Goal: Task Accomplishment & Management: Complete application form

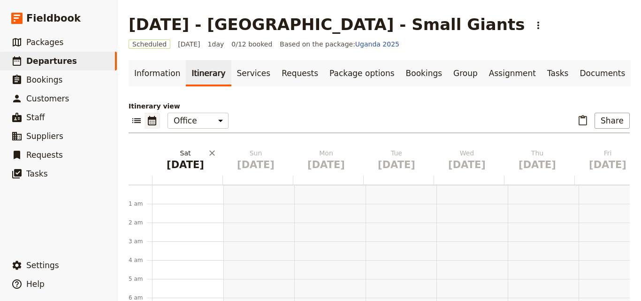
click at [186, 155] on h2 "[DATE]" at bounding box center [185, 159] width 59 height 23
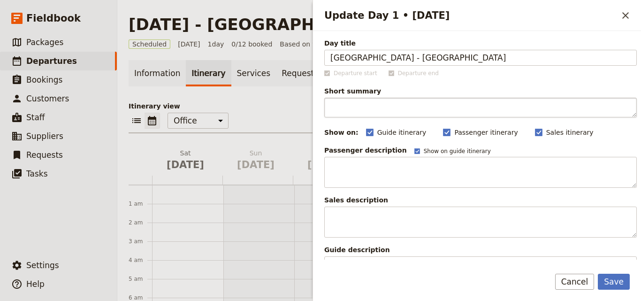
type input "[GEOGRAPHIC_DATA] - [GEOGRAPHIC_DATA]"
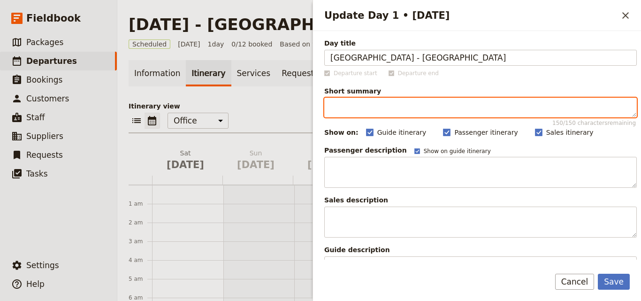
click at [347, 106] on textarea "Short summary 150 / 150 characters remaining" at bounding box center [480, 108] width 312 height 20
type textarea "Arrive in [GEOGRAPHIC_DATA] anytime"
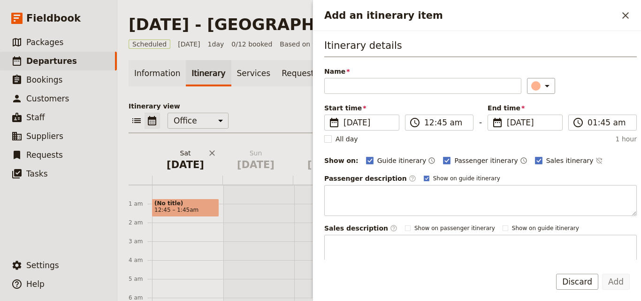
click at [194, 157] on h2 "[DATE]" at bounding box center [185, 159] width 59 height 23
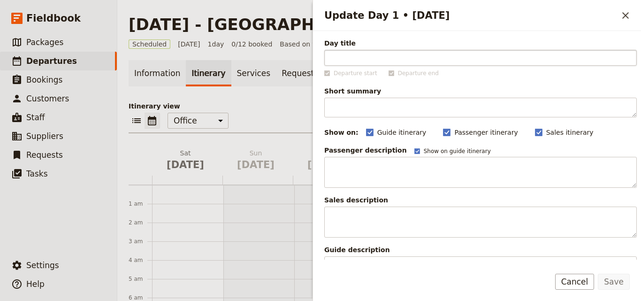
click at [417, 61] on input "Day title" at bounding box center [480, 58] width 312 height 16
drag, startPoint x: 357, startPoint y: 54, endPoint x: 307, endPoint y: 65, distance: 50.9
click at [307, 65] on div "[DATE] - [GEOGRAPHIC_DATA] - Small Giants ​ Scheduled [DATE] 1 day 0/12 booked …" at bounding box center [378, 150] width 523 height 301
type input "Group Meets at [GEOGRAPHIC_DATA]"
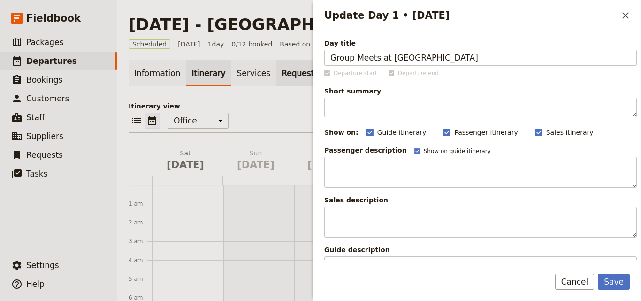
drag, startPoint x: 447, startPoint y: 60, endPoint x: 300, endPoint y: 62, distance: 147.2
click at [300, 62] on div "[DATE] - [GEOGRAPHIC_DATA] - Small Giants ​ Scheduled [DATE] 1 day 0/12 booked …" at bounding box center [378, 150] width 523 height 301
type input "K"
type input "Arrive in [GEOGRAPHIC_DATA]"
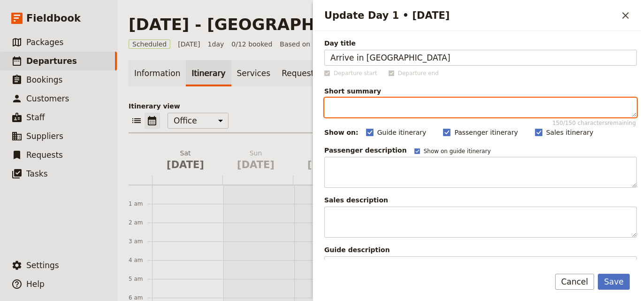
click at [348, 107] on textarea "Short summary 150 / 150 characters remaining" at bounding box center [480, 108] width 312 height 20
type textarea "a"
type textarea "Arrive"
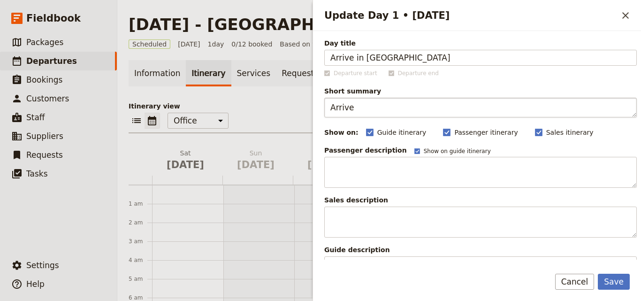
click at [365, 127] on input "Guide itinerary" at bounding box center [365, 127] width 0 height 0
checkbox input "false"
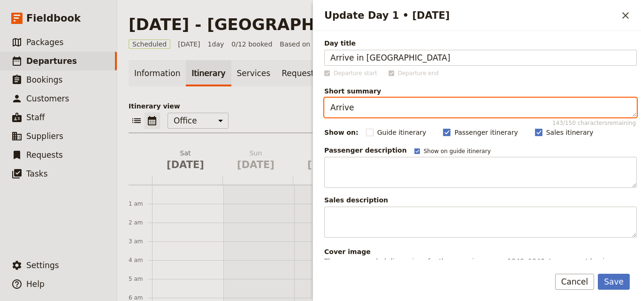
click at [363, 106] on textarea "Arrive" at bounding box center [480, 108] width 312 height 20
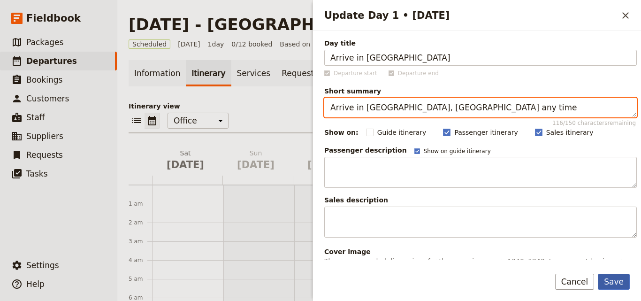
type textarea "Arrive in [GEOGRAPHIC_DATA], [GEOGRAPHIC_DATA] any time"
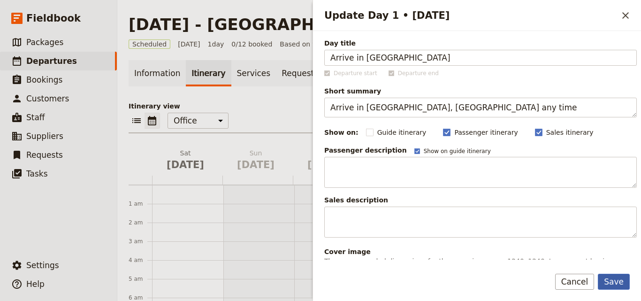
click at [613, 279] on button "Save" at bounding box center [613, 281] width 32 height 16
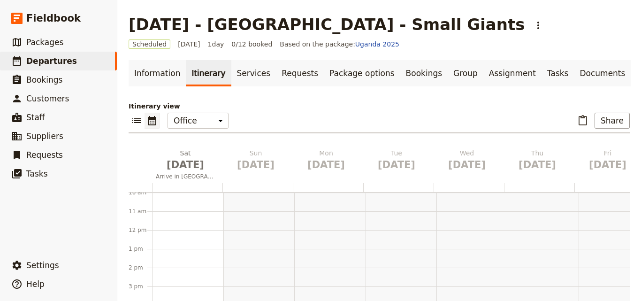
scroll to position [229, 0]
click at [178, 225] on div at bounding box center [187, 195] width 71 height 450
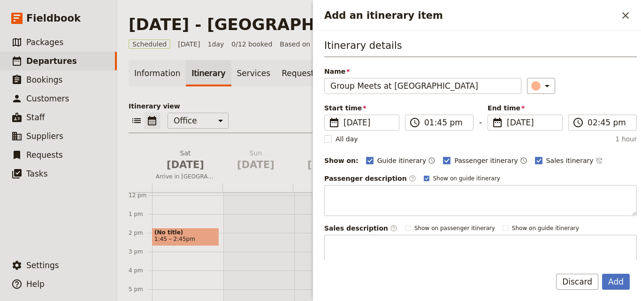
type input "Group Meets at [GEOGRAPHIC_DATA]"
click at [432, 121] on input "01:45 pm" at bounding box center [445, 122] width 43 height 11
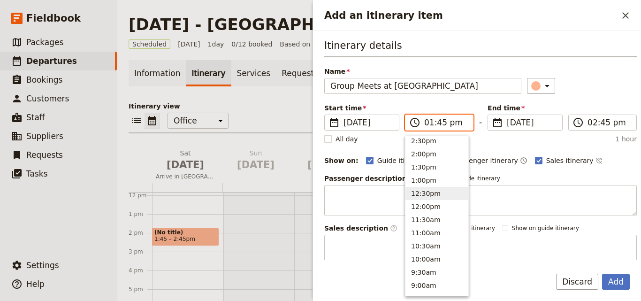
scroll to position [146, 0]
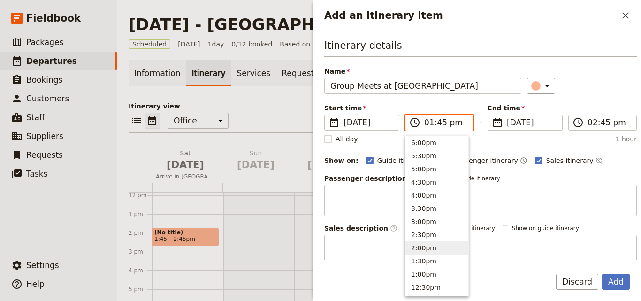
click at [424, 250] on button "2:00pm" at bounding box center [436, 247] width 63 height 13
type input "02:00 pm"
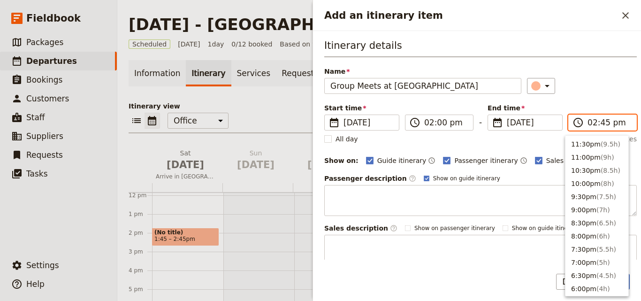
click at [589, 123] on input "02:45 pm" at bounding box center [608, 122] width 43 height 11
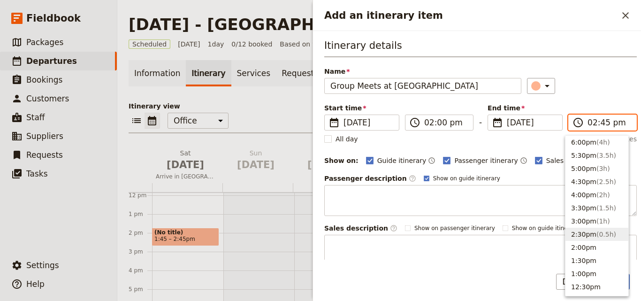
scroll to position [144, 0]
click at [583, 218] on button "3:00pm ( 1h )" at bounding box center [596, 222] width 63 height 13
type input "03:00 pm"
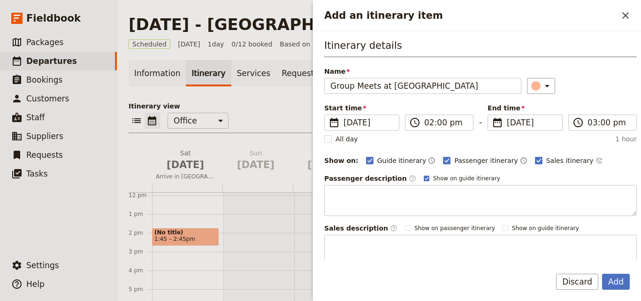
click at [599, 155] on div "Guide itinerary ​ Passenger itinerary ​ Sales itinerary ​" at bounding box center [501, 160] width 271 height 11
click at [618, 283] on button "Add" at bounding box center [616, 281] width 28 height 16
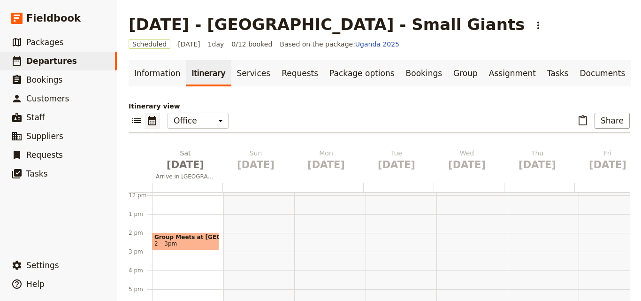
click at [161, 246] on div "Group Meets at [GEOGRAPHIC_DATA] 2 – 3pm" at bounding box center [187, 195] width 71 height 450
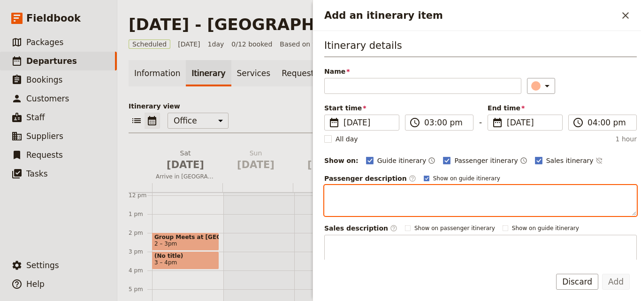
click at [366, 196] on textarea "Add an itinerary item" at bounding box center [480, 200] width 312 height 31
paste textarea "Intros & Logistics Briefing - Housekeeping, Buddy Circle, Guidelines"
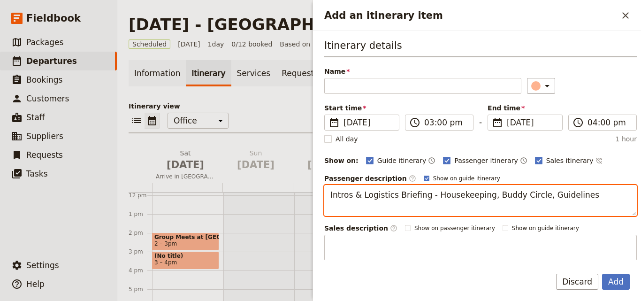
paste textarea "Opening Circle - Safari Table"
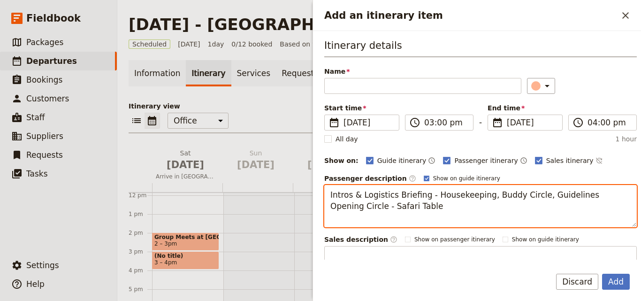
paste textarea "*Pop-corn* BBC"
type textarea "Intros & Logistics Briefing - Housekeeping, Buddy Circle, Guidelines Opening Ci…"
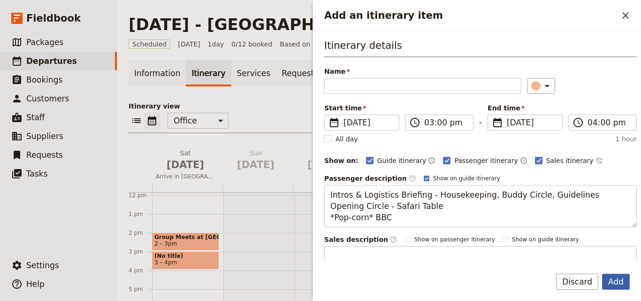
click at [614, 281] on button "Add" at bounding box center [616, 281] width 28 height 16
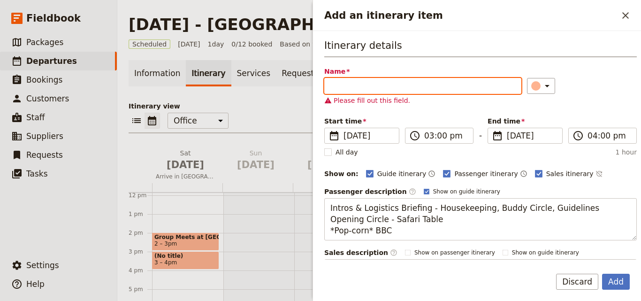
click at [369, 80] on input "Name" at bounding box center [422, 86] width 197 height 16
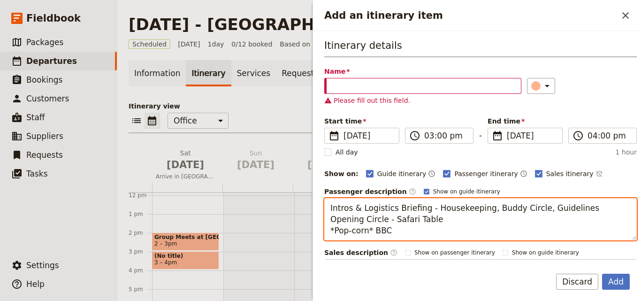
drag, startPoint x: 328, startPoint y: 207, endPoint x: 421, endPoint y: 208, distance: 92.8
click at [421, 208] on textarea "Intros & Logistics Briefing - Housekeeping, Buddy Circle, Guidelines Opening Ci…" at bounding box center [480, 219] width 312 height 42
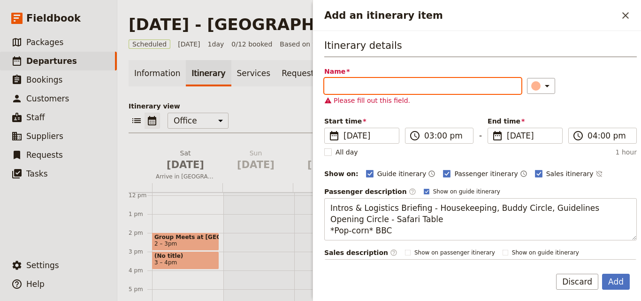
click at [360, 91] on input "Name" at bounding box center [422, 86] width 197 height 16
paste input "Intros & Logistics Briefing"
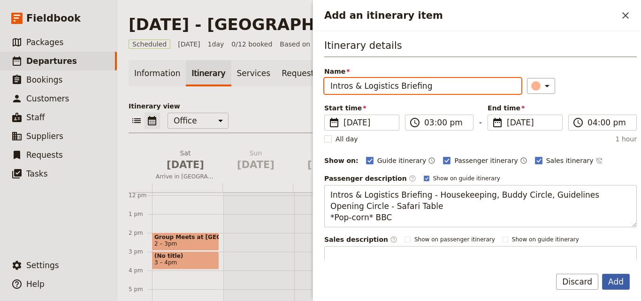
type input "Intros & Logistics Briefing"
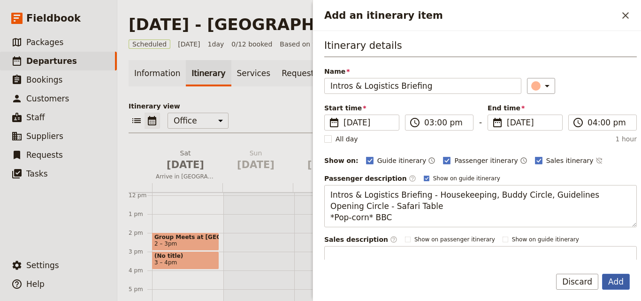
click at [609, 282] on button "Add" at bounding box center [616, 281] width 28 height 16
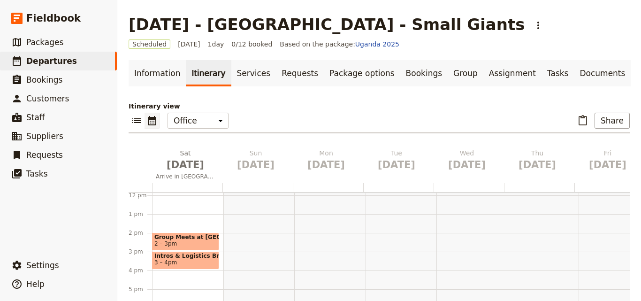
click at [165, 267] on div "Group Meets at 5 [GEOGRAPHIC_DATA] 2 – 3pm Intros & Logistics Briefing 3 – 4pm" at bounding box center [187, 195] width 71 height 450
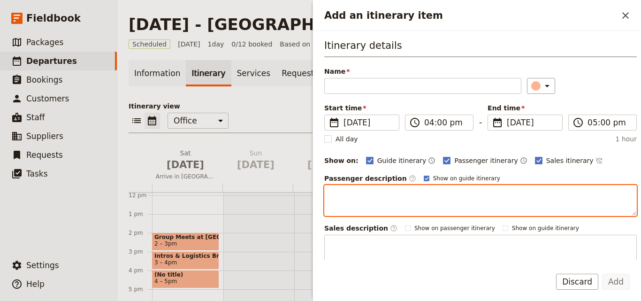
click at [354, 195] on textarea "Add an itinerary item" at bounding box center [480, 200] width 312 height 31
paste textarea "*5 min Silence* Solo Intention Setting - Optional sharing. Close Question: Wher…"
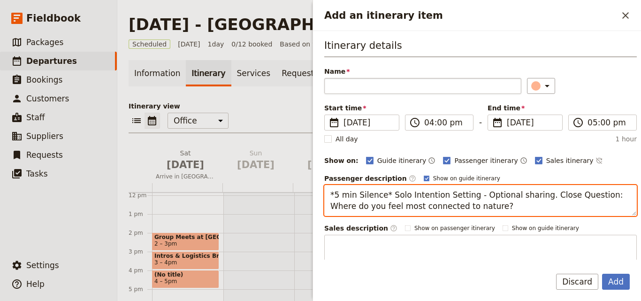
type textarea "*5 min Silence* Solo Intention Setting - Optional sharing. Close Question: Wher…"
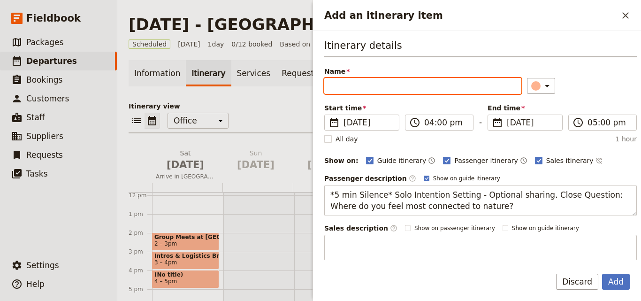
click at [347, 82] on input "Name" at bounding box center [422, 86] width 197 height 16
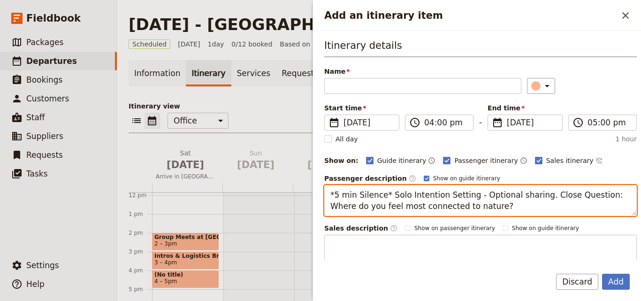
drag, startPoint x: 588, startPoint y: 195, endPoint x: 572, endPoint y: 196, distance: 16.1
click at [572, 196] on textarea "*5 min Silence* Solo Intention Setting - Optional sharing. Close Question: Wher…" at bounding box center [480, 200] width 312 height 31
drag, startPoint x: 532, startPoint y: 194, endPoint x: 586, endPoint y: 196, distance: 54.0
click at [586, 196] on textarea "*5 min Silence* Solo Intention Setting - Optional sharing. Close Question: Wher…" at bounding box center [480, 200] width 312 height 31
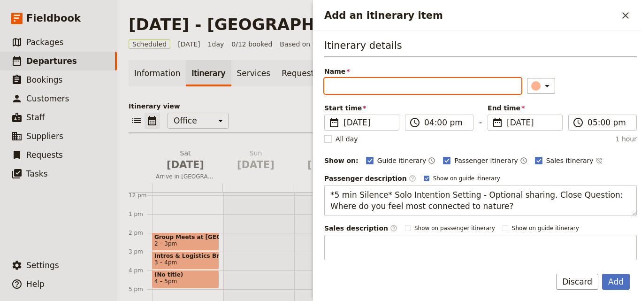
click at [364, 90] on input "Name" at bounding box center [422, 86] width 197 height 16
paste input "Close Question"
type input "Close Questions"
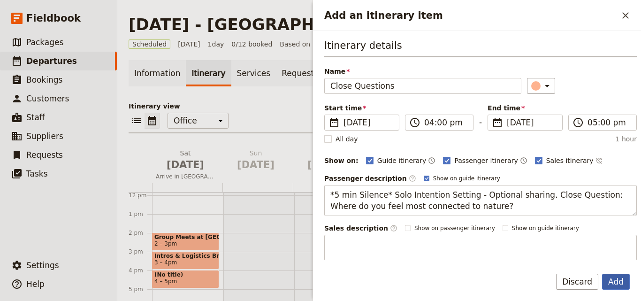
click at [617, 279] on button "Add" at bounding box center [616, 281] width 28 height 16
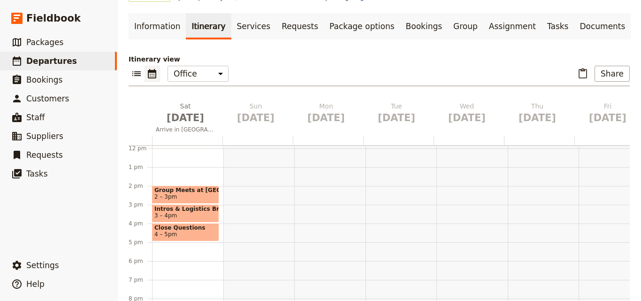
scroll to position [135, 0]
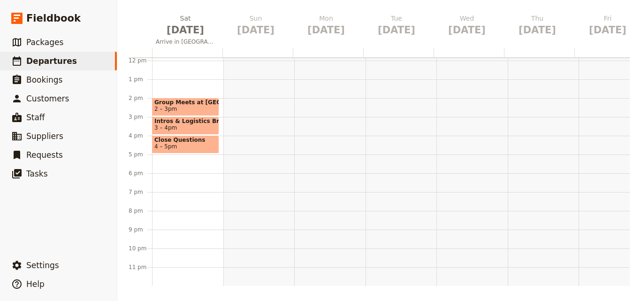
click at [178, 136] on span "Close Questions" at bounding box center [185, 139] width 62 height 7
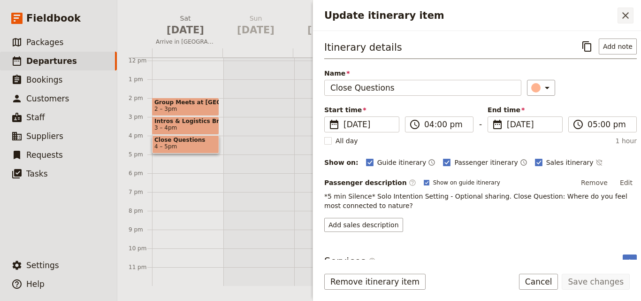
click at [630, 16] on icon "Close drawer" at bounding box center [624, 15] width 11 height 11
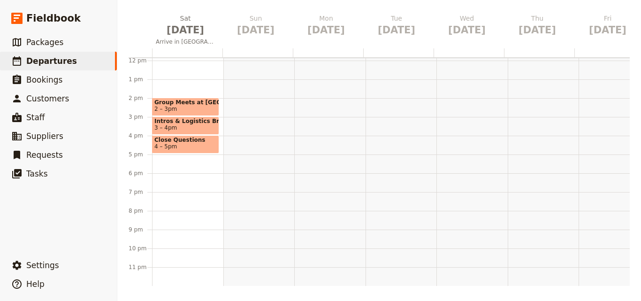
click at [166, 168] on div "Group Meets at 5 [GEOGRAPHIC_DATA] 2 – 3pm Intros & Logistics Briefing 3 – 4pm …" at bounding box center [187, 60] width 71 height 450
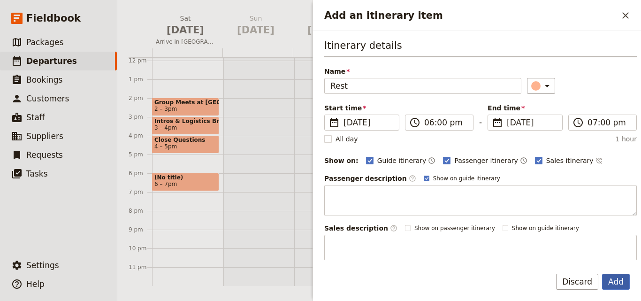
type input "Rest"
click at [625, 280] on button "Add" at bounding box center [616, 281] width 28 height 16
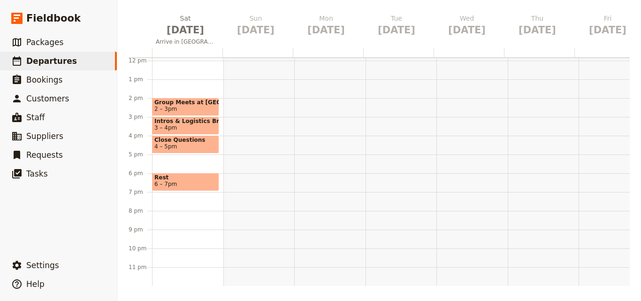
click at [159, 187] on div "Group Meets at [GEOGRAPHIC_DATA] 2 – 3pm Intros & Logistics Briefing 3 – 4pm Cl…" at bounding box center [187, 60] width 71 height 450
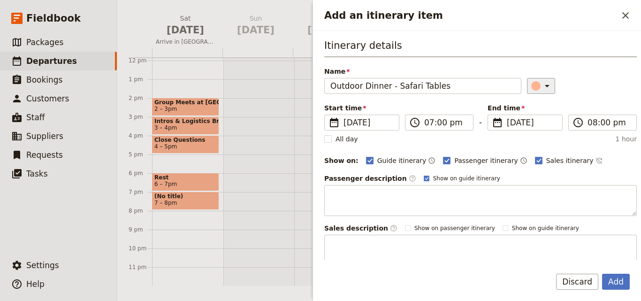
type input "Outdoor Dinner - Safari Tables"
click at [541, 84] on icon "Add an itinerary item" at bounding box center [546, 85] width 11 height 11
click at [540, 130] on div "button" at bounding box center [537, 127] width 9 height 9
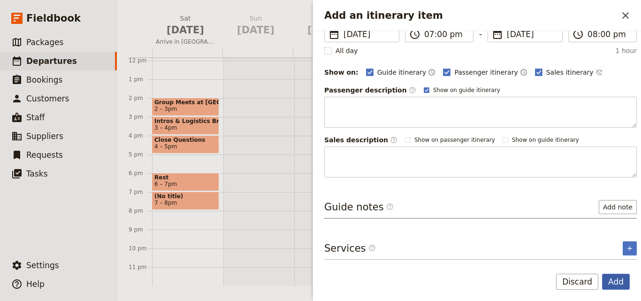
click at [624, 278] on button "Add" at bounding box center [616, 281] width 28 height 16
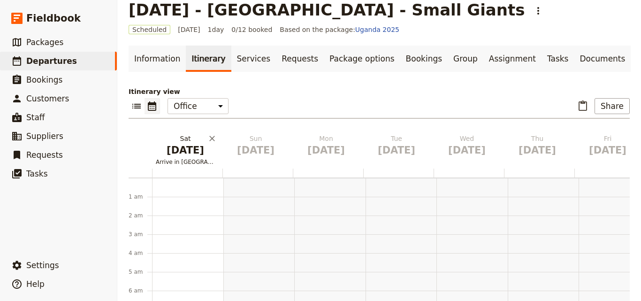
scroll to position [0, 0]
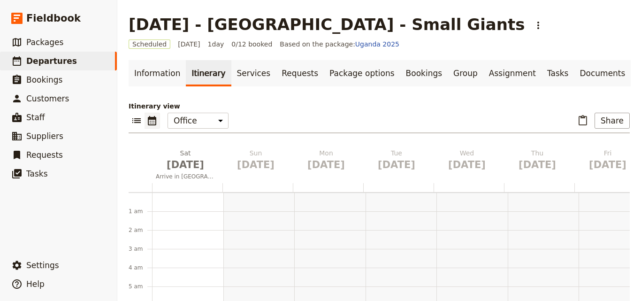
click at [183, 188] on div at bounding box center [187, 187] width 70 height 9
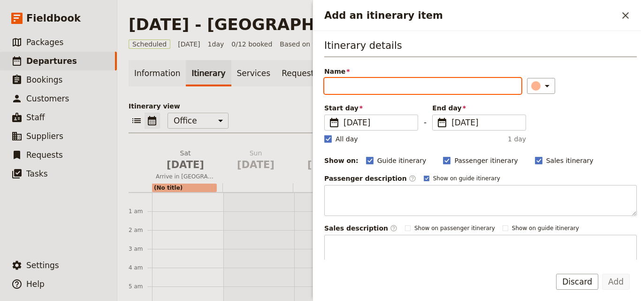
type input "5"
type input "Accomodation @5 Swiss"
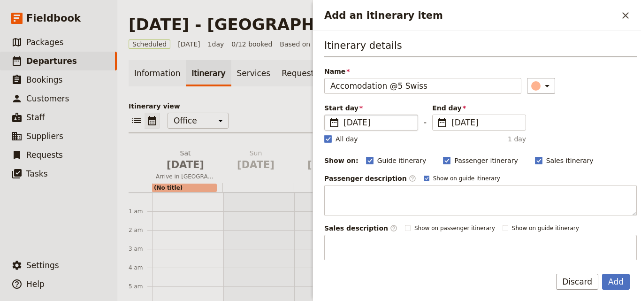
click at [361, 121] on span "[DATE]" at bounding box center [377, 122] width 68 height 11
click at [328, 115] on input "[DATE]" at bounding box center [328, 114] width 0 height 0
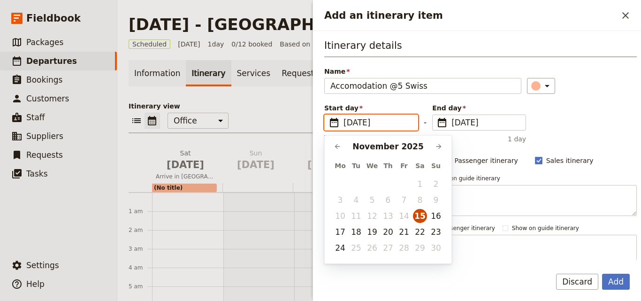
click at [421, 215] on button "15" at bounding box center [420, 216] width 14 height 14
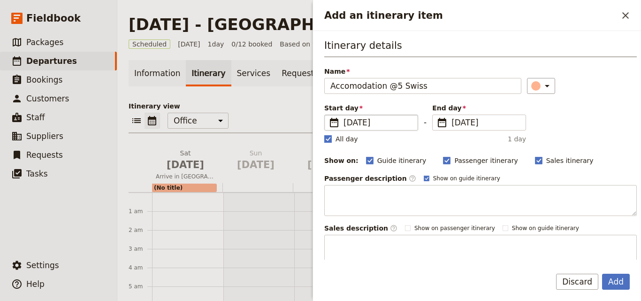
click at [324, 137] on rect "Add an itinerary item" at bounding box center [327, 138] width 7 height 7
click at [324, 134] on input "All day" at bounding box center [324, 134] width 0 height 0
checkbox input "false"
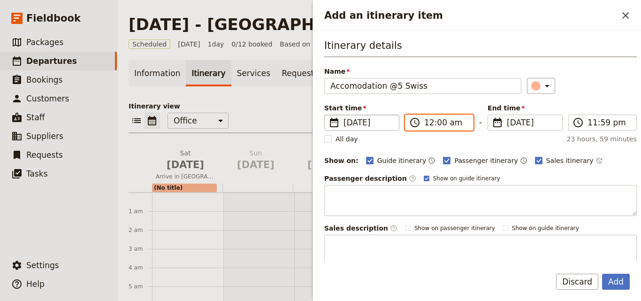
click at [427, 124] on input "12:00 am" at bounding box center [445, 122] width 43 height 11
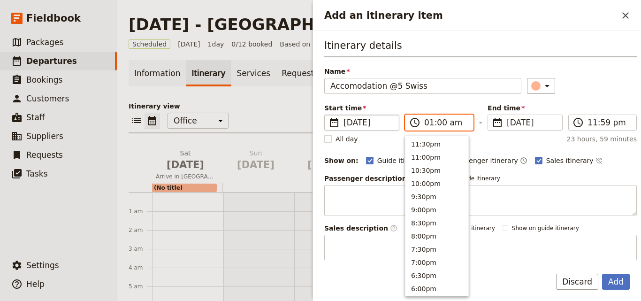
scroll to position [474, 0]
click at [447, 121] on input "01:00 am" at bounding box center [445, 122] width 43 height 11
type input "01:00 pm"
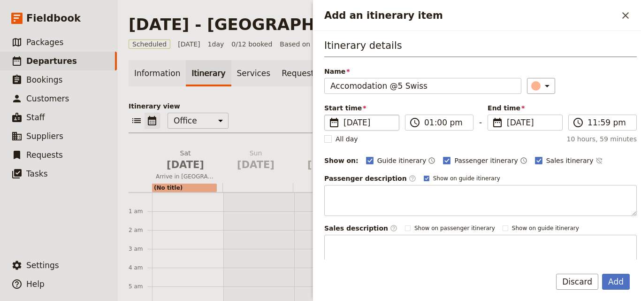
click at [486, 138] on div "All day 10 hours, 59 minutes" at bounding box center [480, 138] width 312 height 9
click at [522, 123] on span "[DATE]" at bounding box center [531, 122] width 50 height 11
click at [491, 115] on input "[DATE]" at bounding box center [491, 114] width 0 height 0
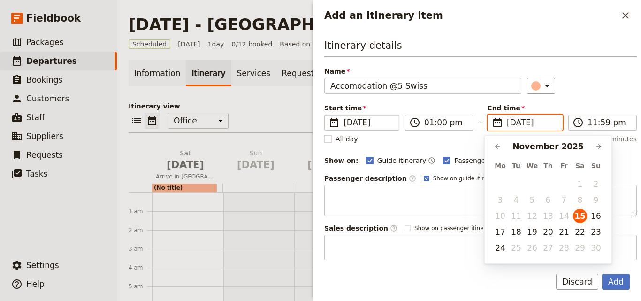
scroll to position [0, 0]
click at [599, 218] on button "16" at bounding box center [595, 216] width 14 height 14
type input "[DATE]"
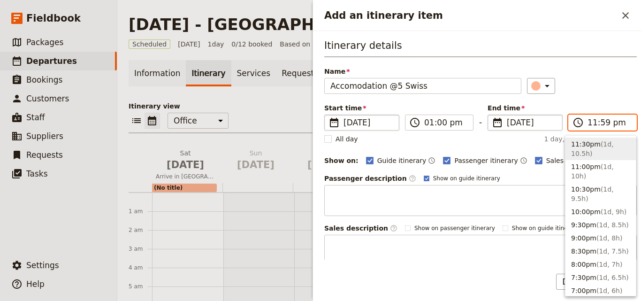
click at [588, 125] on input "11:59 pm" at bounding box center [608, 122] width 43 height 11
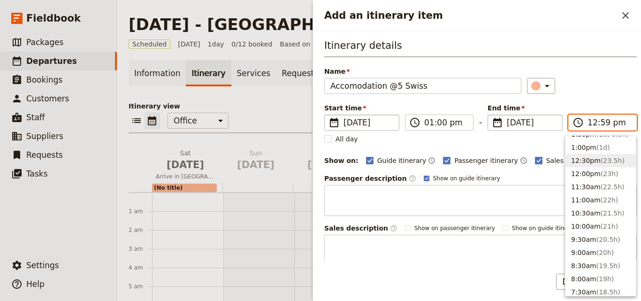
click at [588, 125] on input "12:59 pm" at bounding box center [608, 122] width 43 height 11
type input "08:30 am"
click at [608, 79] on div "​" at bounding box center [582, 86] width 110 height 16
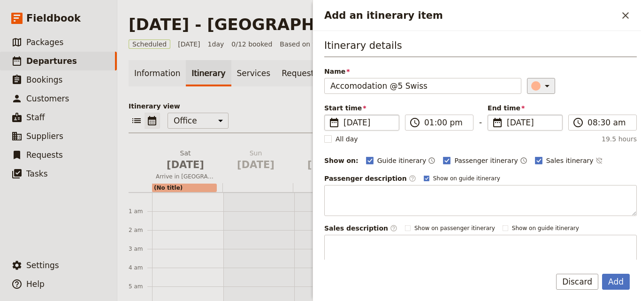
click at [541, 87] on icon "Add an itinerary item" at bounding box center [546, 85] width 11 height 11
click at [529, 116] on div "button" at bounding box center [525, 116] width 9 height 9
click at [611, 282] on button "Add" at bounding box center [616, 281] width 28 height 16
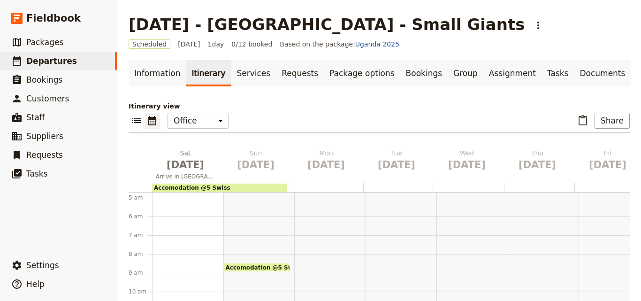
scroll to position [182, 0]
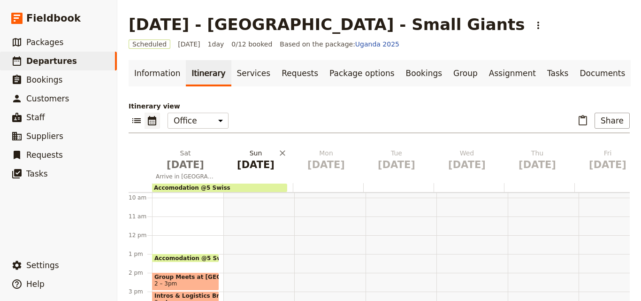
click at [258, 159] on span "[DATE]" at bounding box center [255, 165] width 59 height 14
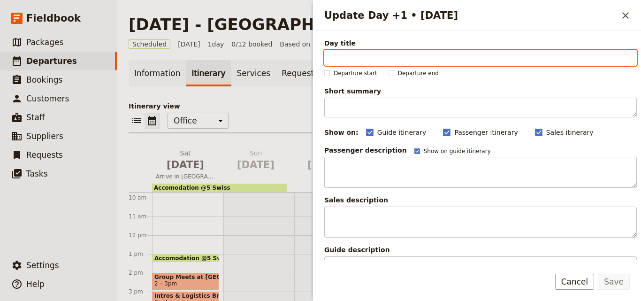
paste input "Cross border to [GEOGRAPHIC_DATA]"
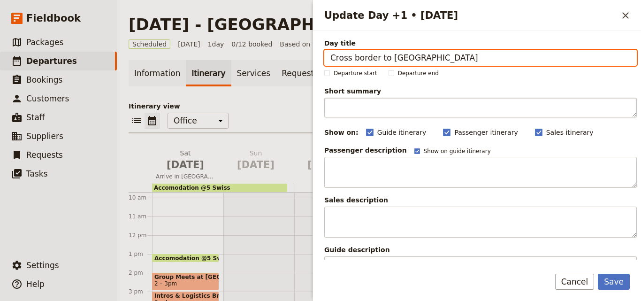
type input "Cross border to [GEOGRAPHIC_DATA]"
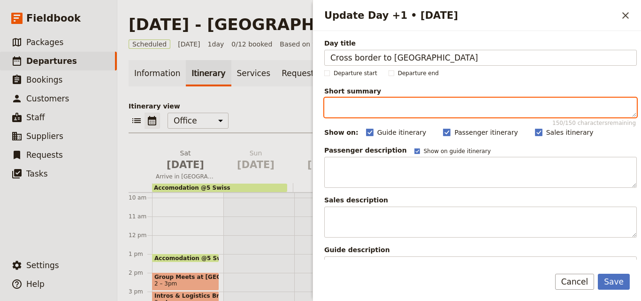
click at [374, 112] on textarea "Short summary 150 / 150 characters remaining" at bounding box center [480, 108] width 312 height 20
paste textarea "Raw Guide to take walk into town, explore markets etc"
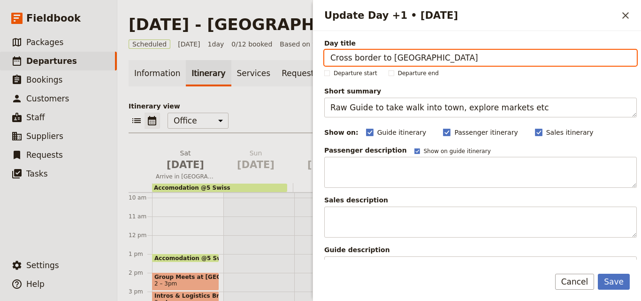
drag, startPoint x: 423, startPoint y: 58, endPoint x: 324, endPoint y: 58, distance: 99.4
click at [324, 58] on input "Cross border to [GEOGRAPHIC_DATA]" at bounding box center [480, 58] width 312 height 16
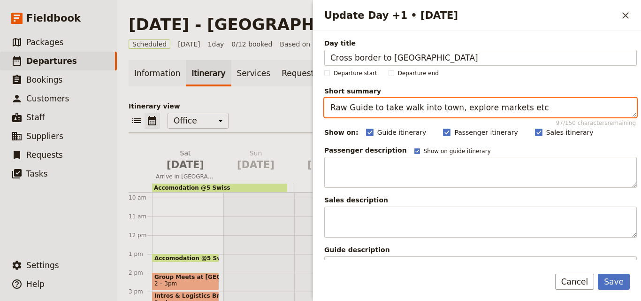
click at [330, 107] on textarea "Raw Guide to take walk into town, explore markets etc" at bounding box center [480, 108] width 312 height 20
paste textarea "Cross border to [GEOGRAPHIC_DATA]"
type textarea "Cross border to [GEOGRAPHIC_DATA] & Raw Guide to take walk into town, explore m…"
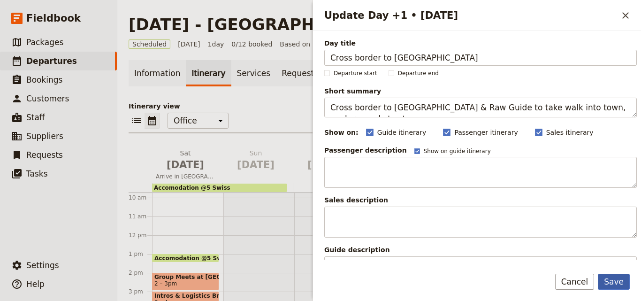
click at [615, 275] on button "Save" at bounding box center [613, 281] width 32 height 16
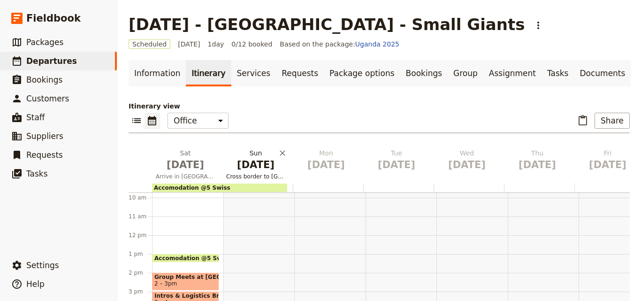
click at [258, 178] on span "Cross border to [GEOGRAPHIC_DATA]" at bounding box center [255, 177] width 67 height 8
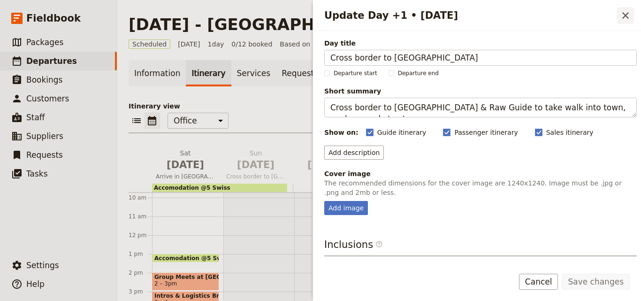
click at [623, 16] on icon "Close drawer" at bounding box center [624, 15] width 11 height 11
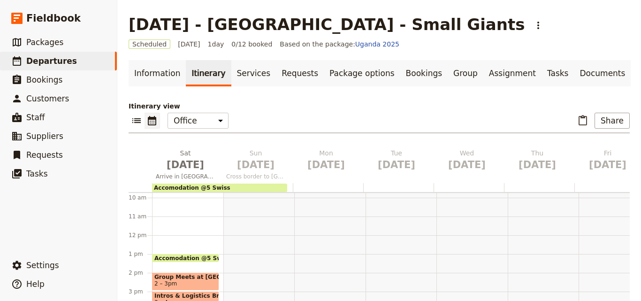
click at [317, 183] on div at bounding box center [328, 187] width 70 height 9
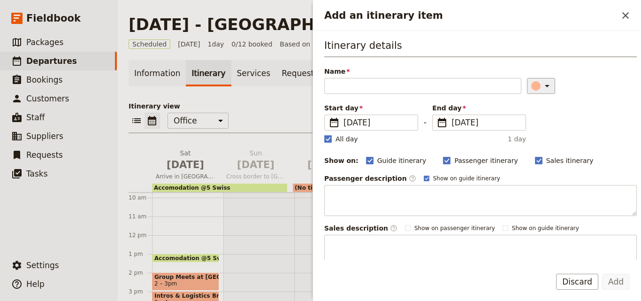
click at [541, 85] on icon "Add an itinerary item" at bounding box center [546, 85] width 11 height 11
click at [529, 116] on div "button" at bounding box center [525, 116] width 9 height 9
click at [331, 139] on rect "Add an itinerary item" at bounding box center [327, 138] width 7 height 7
click at [324, 134] on input "All day" at bounding box center [324, 134] width 0 height 0
checkbox input "false"
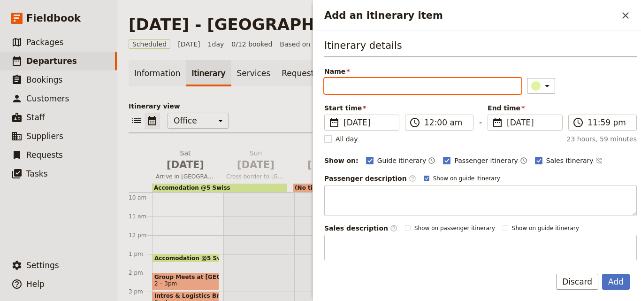
click at [350, 85] on input "Name" at bounding box center [422, 86] width 197 height 16
type input "Accomodation @ Traveler rest"
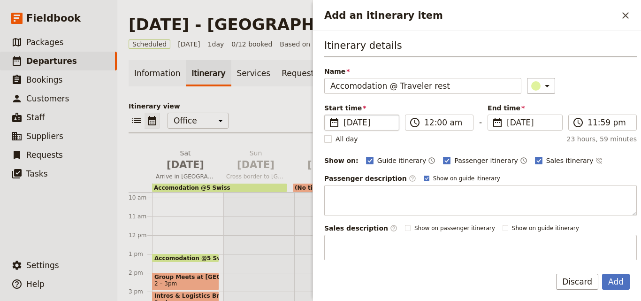
click at [353, 123] on span "[DATE]" at bounding box center [368, 122] width 50 height 11
click at [328, 115] on input "[DATE]" at bounding box center [328, 114] width 0 height 0
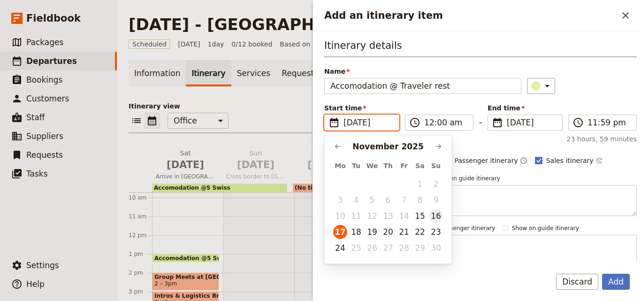
click at [438, 212] on button "16" at bounding box center [436, 216] width 14 height 14
type input "[DATE]"
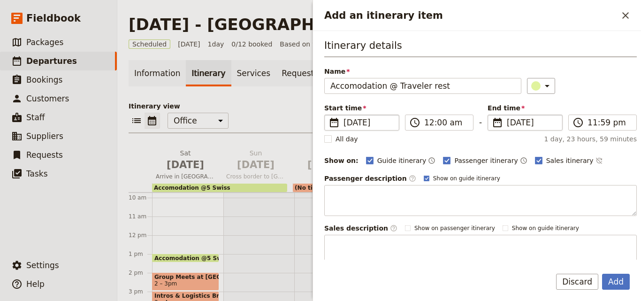
click at [506, 123] on span "[DATE]" at bounding box center [531, 122] width 50 height 11
click at [491, 115] on input "[DATE]" at bounding box center [491, 114] width 0 height 0
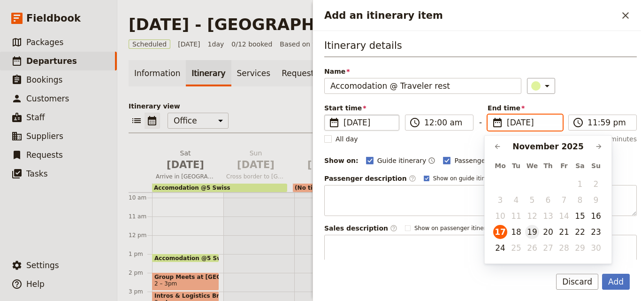
click at [533, 233] on button "19" at bounding box center [532, 232] width 14 height 14
type input "[DATE]"
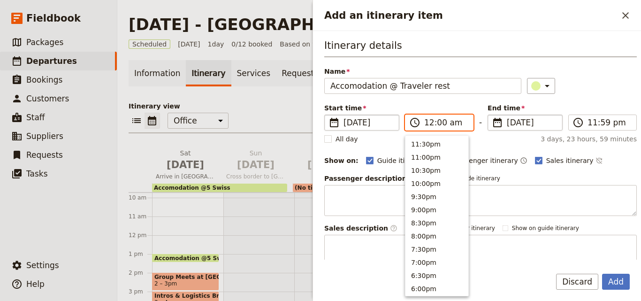
click at [427, 126] on input "12:00 am" at bounding box center [445, 122] width 43 height 11
click at [451, 125] on input "02:00 am" at bounding box center [445, 122] width 43 height 11
type input "02:00 pm"
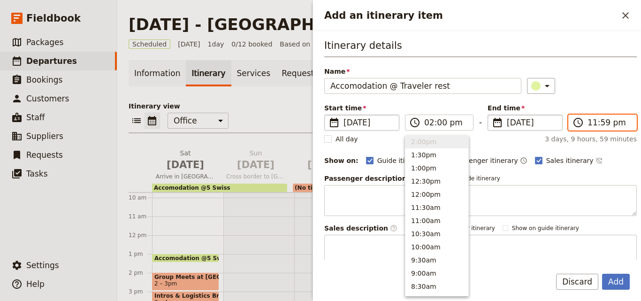
click at [591, 125] on input "11:59 pm" at bounding box center [608, 122] width 43 height 11
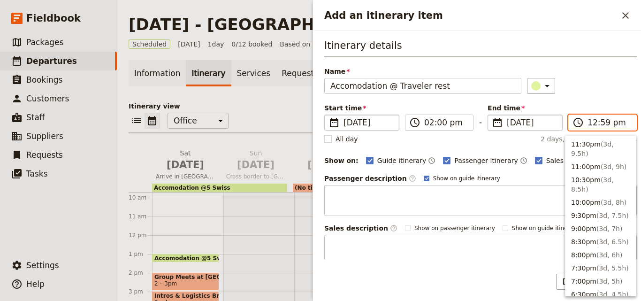
scroll to position [291, 0]
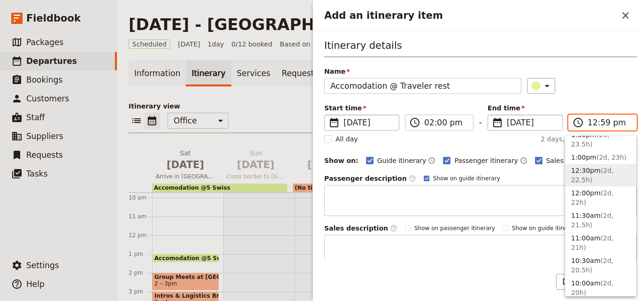
click at [592, 120] on input "12:59 pm" at bounding box center [608, 122] width 43 height 11
click at [591, 121] on input "12:59 pm" at bounding box center [608, 122] width 43 height 11
click at [587, 126] on input "12:59 pm" at bounding box center [608, 122] width 43 height 11
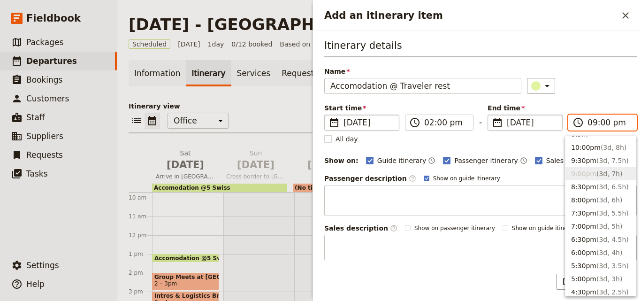
type input "09:00 am"
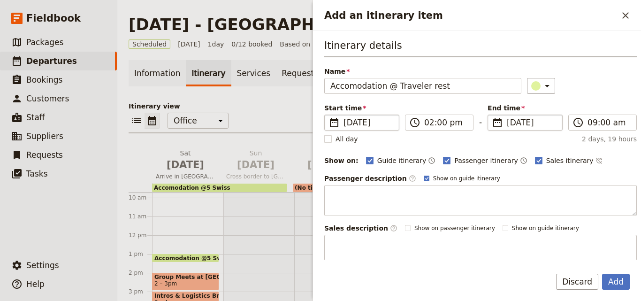
click at [618, 80] on div "​" at bounding box center [582, 86] width 110 height 16
click at [618, 286] on button "Add" at bounding box center [616, 281] width 28 height 16
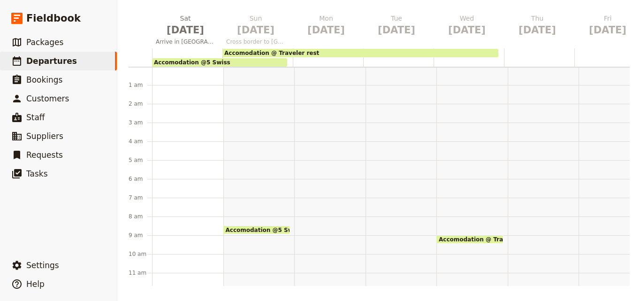
scroll to position [0, 0]
click at [264, 196] on div "Accomodation @5 Swiss 1pm – 8:30am Accomodation @ Traveler rest 2pm – 9am" at bounding box center [258, 292] width 71 height 450
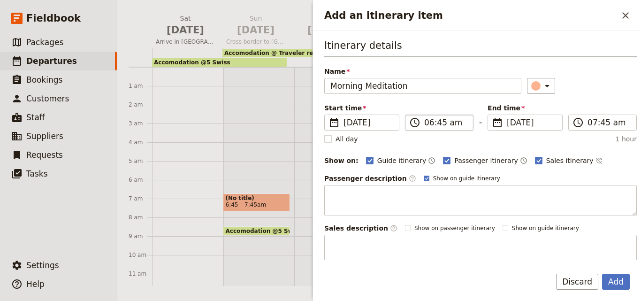
type input "Morning Meditation"
click at [428, 122] on input "06:45 am" at bounding box center [445, 122] width 43 height 11
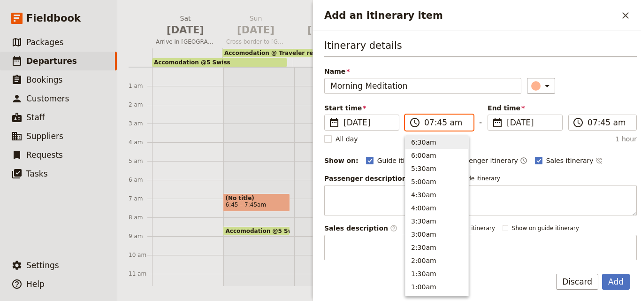
scroll to position [422, 0]
type input "07:00 am"
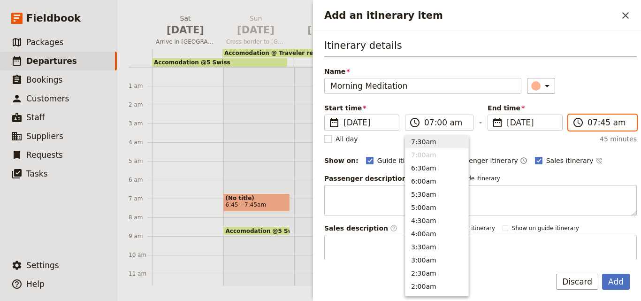
click at [598, 123] on input "07:45 am" at bounding box center [608, 122] width 43 height 11
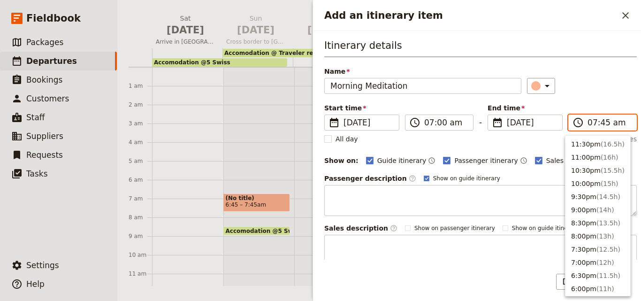
scroll to position [422, 0]
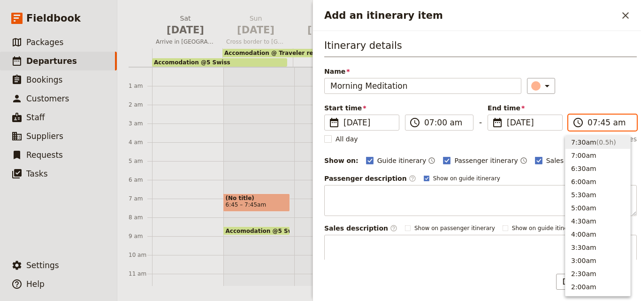
click at [598, 123] on input "07:45 am" at bounding box center [608, 122] width 43 height 11
type input "07:30 am"
click at [604, 44] on h3 "Itinerary details" at bounding box center [480, 47] width 312 height 19
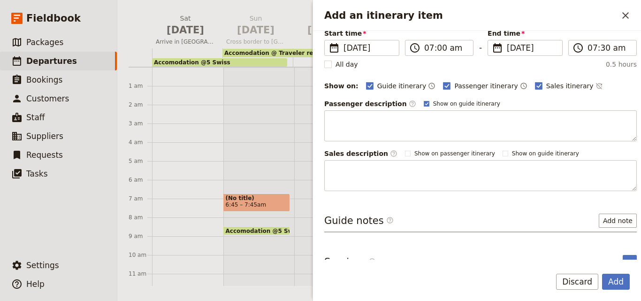
scroll to position [88, 0]
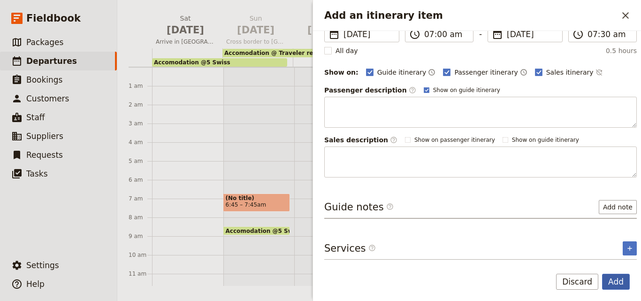
click at [618, 278] on button "Add" at bounding box center [616, 281] width 28 height 16
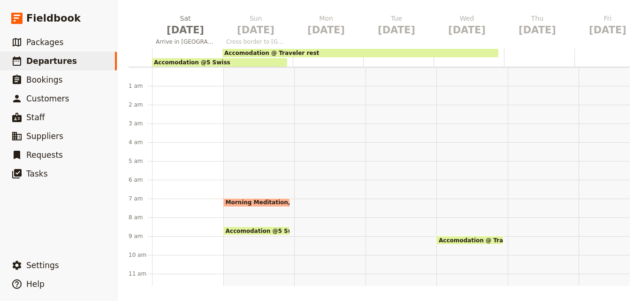
click at [255, 215] on div "Morning Meditation 7 – 7:30am Accomodation @5 Swiss 1pm – 8:30am Accomodation @…" at bounding box center [258, 292] width 71 height 450
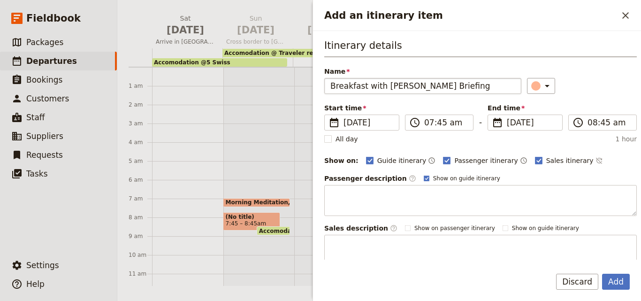
click at [331, 89] on input "Breakfast with [PERSON_NAME] Briefing" at bounding box center [422, 86] width 197 height 16
type input "Breakfast with [PERSON_NAME] Briefing"
click at [541, 84] on icon "Add an itinerary item" at bounding box center [546, 85] width 11 height 11
click at [538, 122] on button "button" at bounding box center [537, 127] width 11 height 11
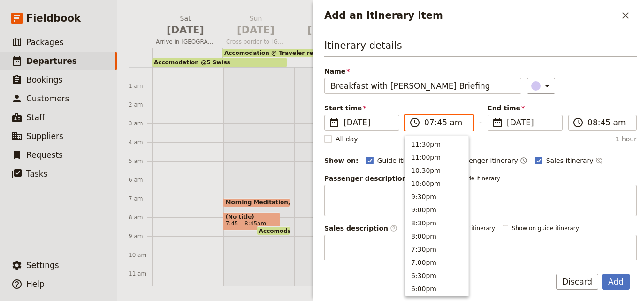
click at [438, 123] on input "07:45 am" at bounding box center [445, 122] width 43 height 11
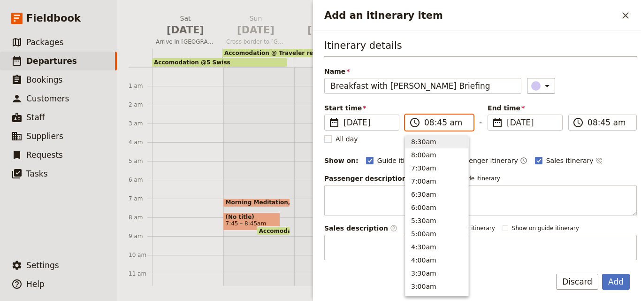
type input "08:00 am"
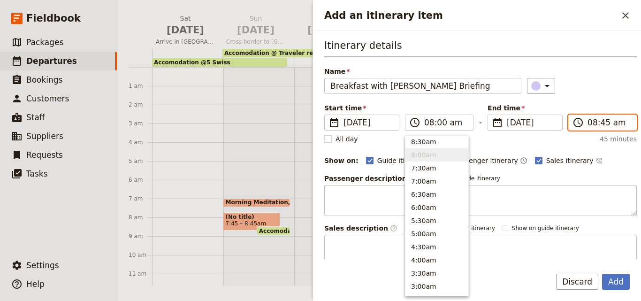
click at [589, 123] on input "08:45 am" at bounding box center [608, 122] width 43 height 11
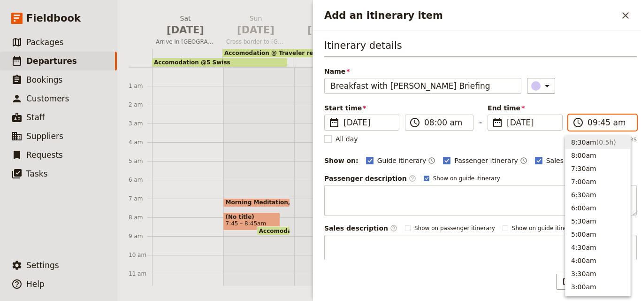
scroll to position [370, 0]
click at [600, 126] on input "09:45 am" at bounding box center [608, 122] width 43 height 11
type input "09:00 am"
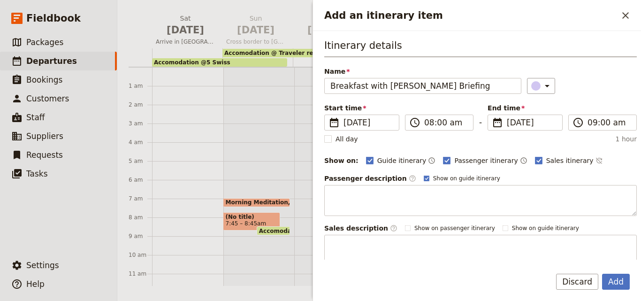
click at [615, 45] on h3 "Itinerary details" at bounding box center [480, 47] width 312 height 19
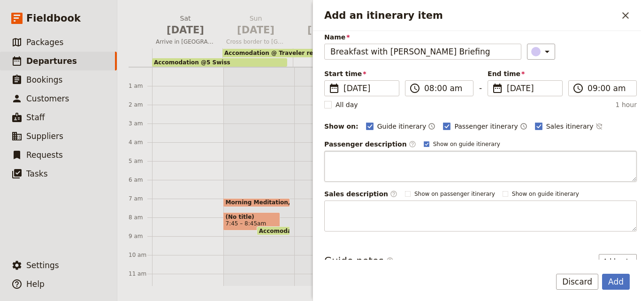
scroll to position [0, 0]
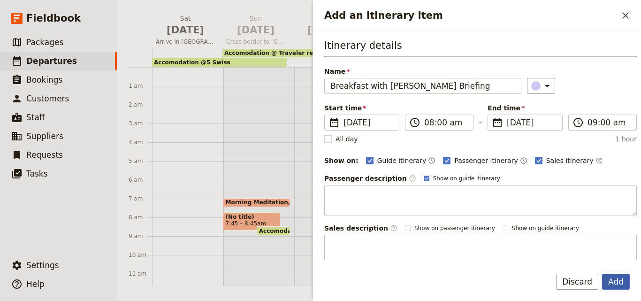
click at [618, 280] on button "Add" at bounding box center [616, 281] width 28 height 16
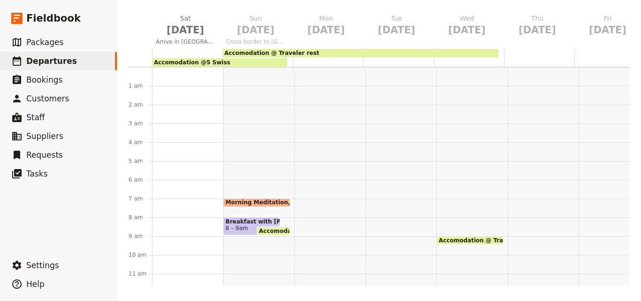
scroll to position [141, 0]
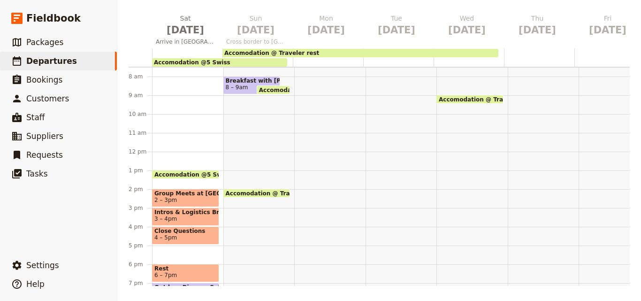
drag, startPoint x: 242, startPoint y: 111, endPoint x: 235, endPoint y: 138, distance: 28.1
click at [235, 138] on div "Morning Meditation 7 – 7:30am Breakfast with [PERSON_NAME] Briefing 8 – 9am Acc…" at bounding box center [258, 151] width 71 height 450
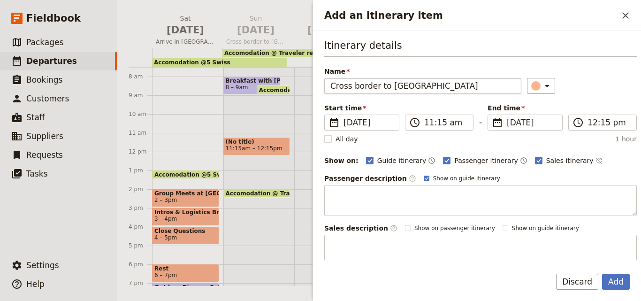
click at [332, 87] on input "Cross border to [GEOGRAPHIC_DATA]" at bounding box center [422, 86] width 197 height 16
type input "Cross border to [GEOGRAPHIC_DATA]"
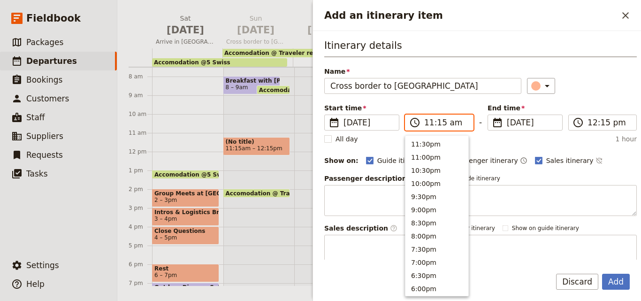
click at [430, 123] on input "11:15 am" at bounding box center [445, 122] width 43 height 11
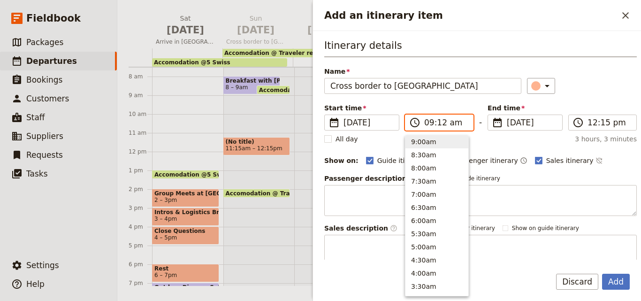
type input "09:00 am"
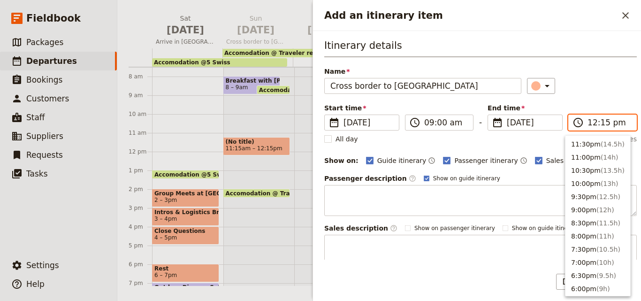
click at [589, 125] on input "12:15 pm" at bounding box center [608, 122] width 43 height 11
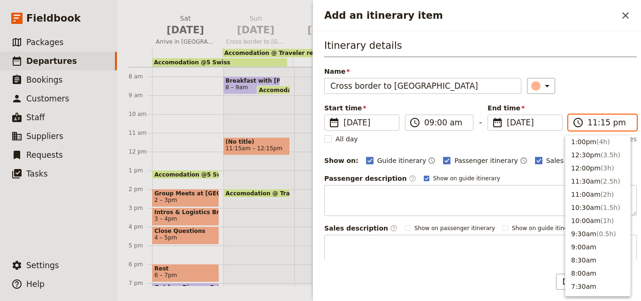
scroll to position [15, 0]
type input "11:00 am"
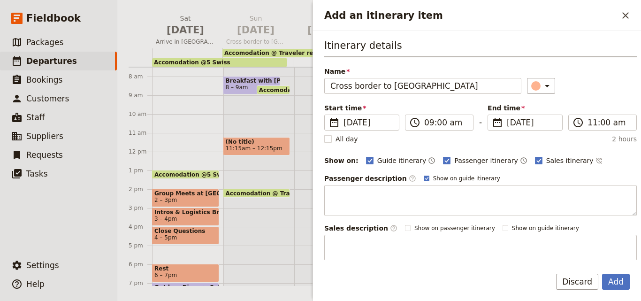
click at [606, 101] on div "Itinerary details Name Cross border to [GEOGRAPHIC_DATA] ​ Start time ​ [DATE] …" at bounding box center [480, 151] width 312 height 227
click at [614, 275] on button "Add" at bounding box center [616, 281] width 28 height 16
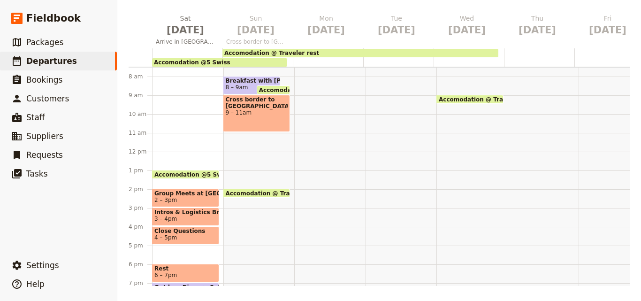
click at [252, 169] on div "Morning Meditation 7 – 7:30am Breakfast with [PERSON_NAME] Briefing 8 – 9am Acc…" at bounding box center [258, 151] width 71 height 450
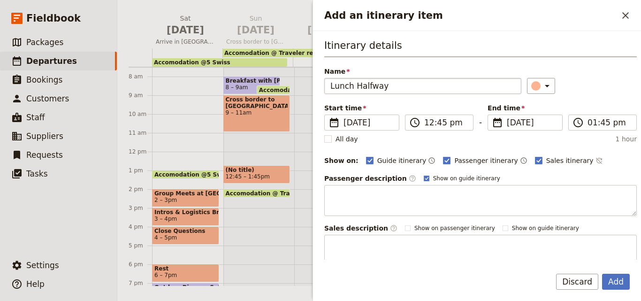
click at [330, 87] on input "Lunch Halfway" at bounding box center [422, 86] width 197 height 16
type input "Lunch Halfway"
click at [428, 124] on input "12:45 pm" at bounding box center [445, 122] width 43 height 11
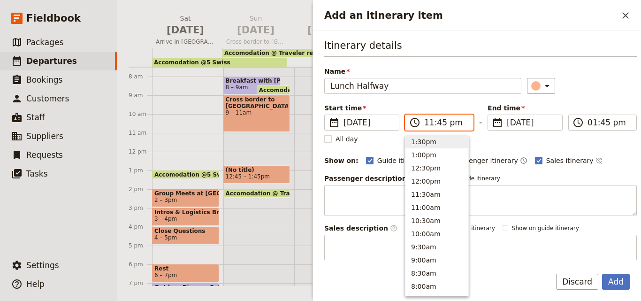
scroll to position [2, 0]
type input "11:10 am"
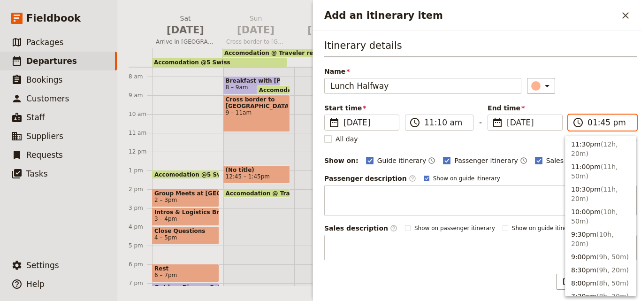
click at [587, 124] on input "01:45 pm" at bounding box center [608, 122] width 43 height 11
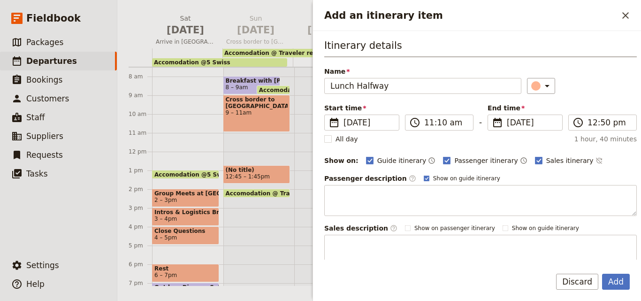
click at [587, 105] on div "Start time ​ [DATE] [DATE] [DATE] 11:10 ​ 11:10 am - End time ​ [DATE] [DATE] […" at bounding box center [480, 116] width 312 height 27
click at [590, 123] on input "12:50 pm" at bounding box center [608, 122] width 43 height 11
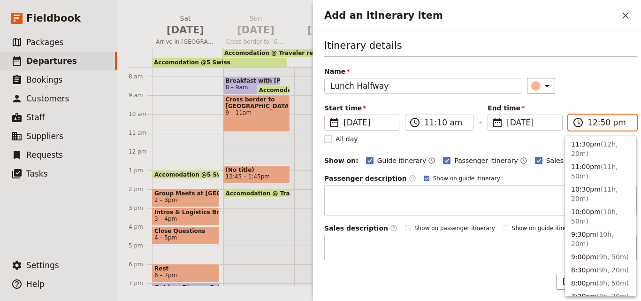
scroll to position [328, 0]
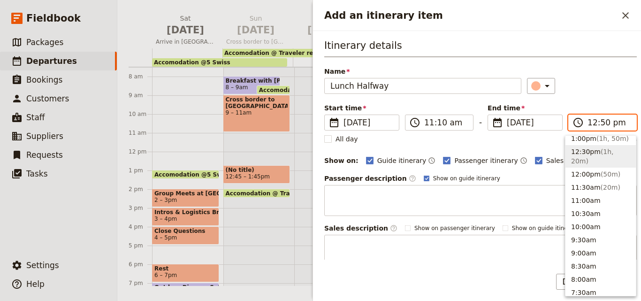
click at [590, 123] on input "12:50 pm" at bounding box center [608, 122] width 43 height 11
click at [588, 123] on input "12:50 pm" at bounding box center [608, 122] width 43 height 11
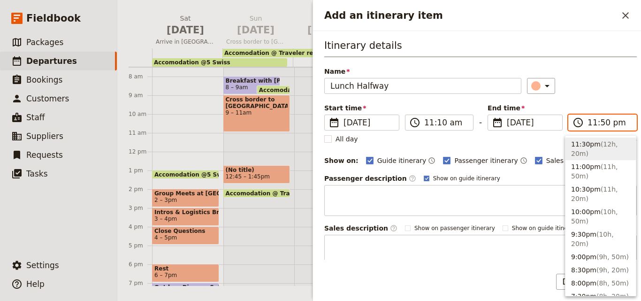
scroll to position [2, 0]
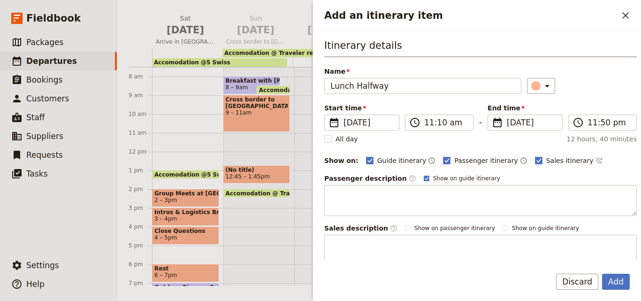
click at [546, 147] on div "Itinerary details Name Lunch Halfway ​ Start time ​ [DATE] [DATE] [DATE] 11:10 …" at bounding box center [480, 151] width 312 height 227
click at [611, 124] on input "11:50 pm" at bounding box center [608, 122] width 43 height 11
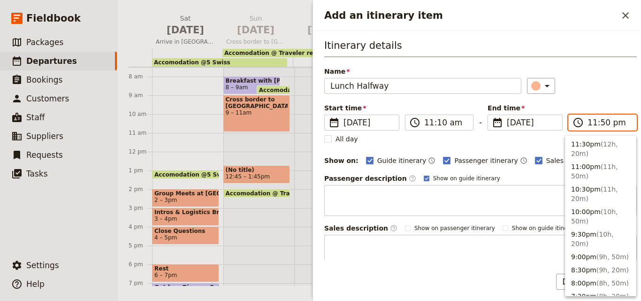
click at [611, 124] on input "11:50 pm" at bounding box center [608, 122] width 43 height 11
type input "11:50 am"
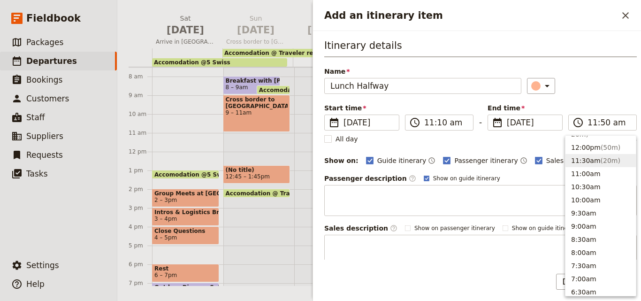
click at [595, 87] on div "​" at bounding box center [582, 86] width 110 height 16
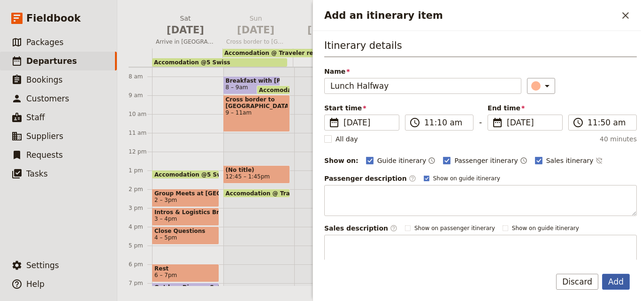
click at [622, 285] on button "Add" at bounding box center [616, 281] width 28 height 16
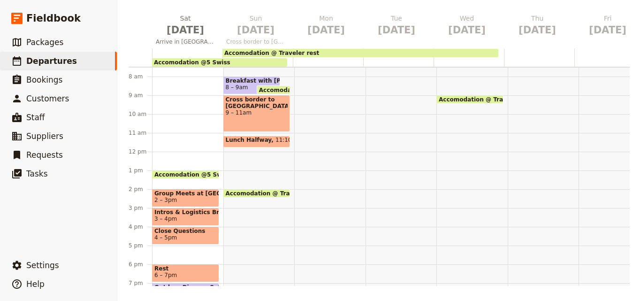
click at [275, 137] on span "11:10 – 11:50am" at bounding box center [299, 141] width 48 height 10
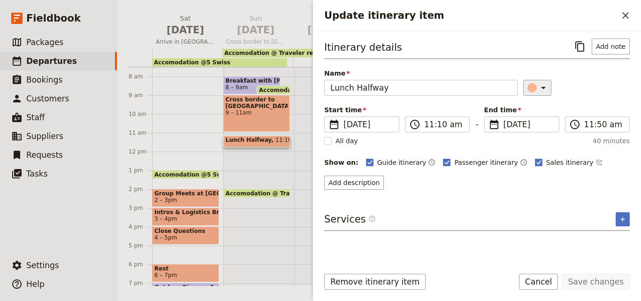
click at [538, 91] on icon "Update itinerary item" at bounding box center [542, 87] width 11 height 11
click at [539, 130] on div "button" at bounding box center [537, 129] width 9 height 9
click at [605, 285] on button "Save changes" at bounding box center [595, 281] width 68 height 16
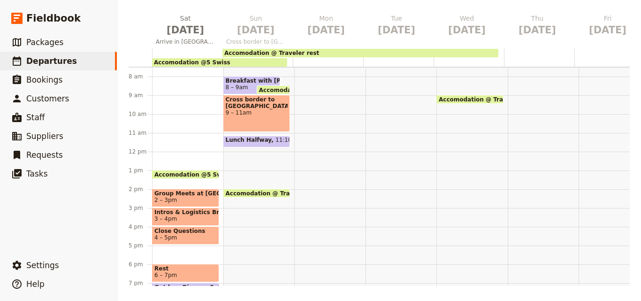
click at [234, 150] on div "Morning Meditation 7 – 7:30am Breakfast with [PERSON_NAME] Briefing 8 – 9am Acc…" at bounding box center [258, 151] width 71 height 450
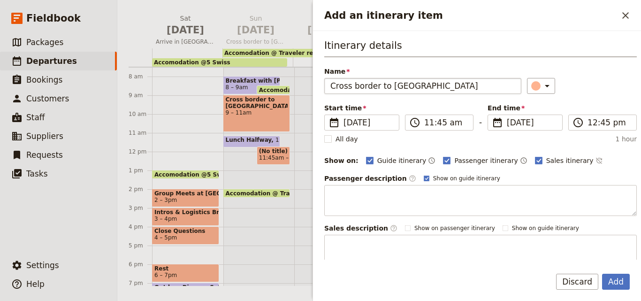
click at [331, 86] on input "Cross border to [GEOGRAPHIC_DATA]" at bounding box center [422, 86] width 197 height 16
type input "Cross border to [GEOGRAPHIC_DATA]"
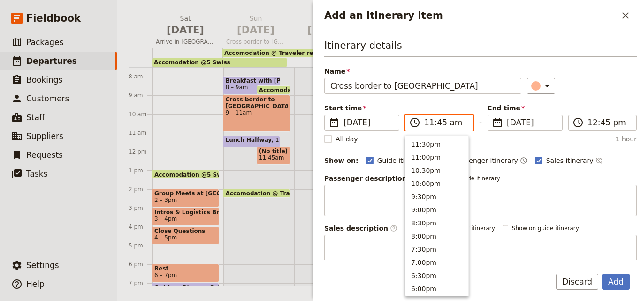
click at [430, 125] on input "11:45 am" at bounding box center [445, 122] width 43 height 11
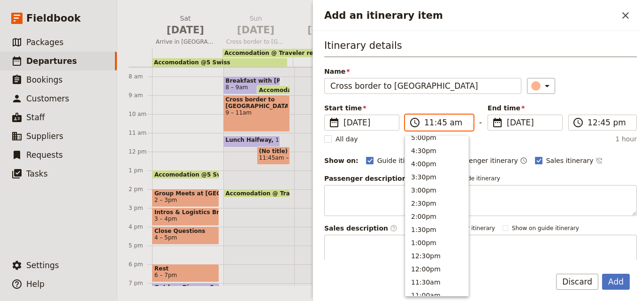
scroll to position [176, 0]
click at [439, 270] on button "12:00pm" at bounding box center [436, 269] width 63 height 13
type input "12:00 pm"
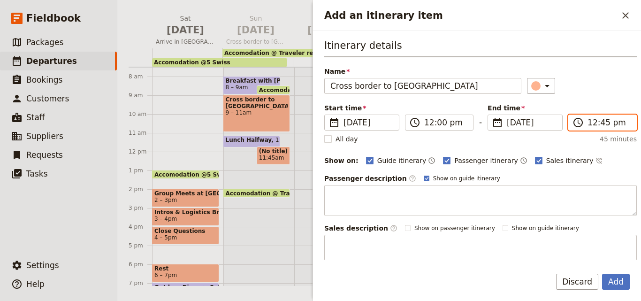
scroll to position [291, 0]
click at [590, 124] on input "12:45 pm" at bounding box center [608, 122] width 43 height 11
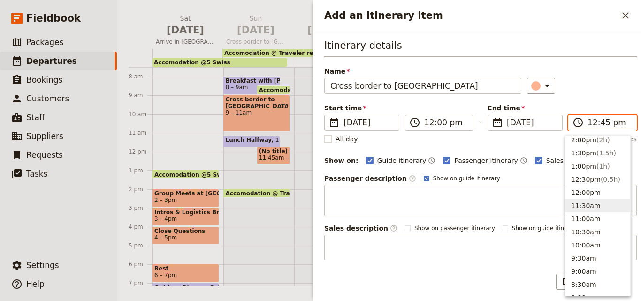
scroll to position [197, 0]
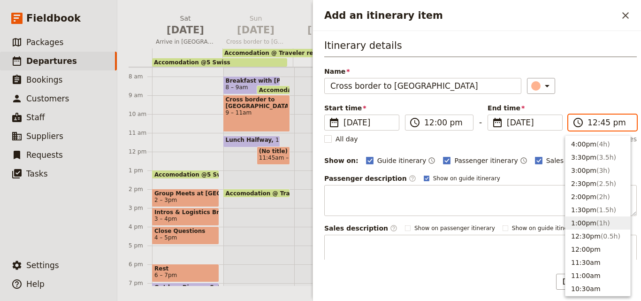
click at [584, 221] on button "1:00pm ( 1h )" at bounding box center [597, 222] width 65 height 13
type input "01:00 pm"
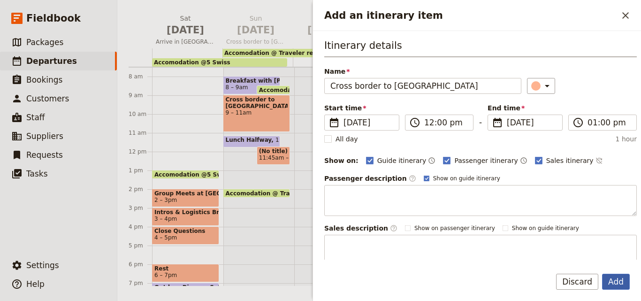
click at [617, 283] on button "Add" at bounding box center [616, 281] width 28 height 16
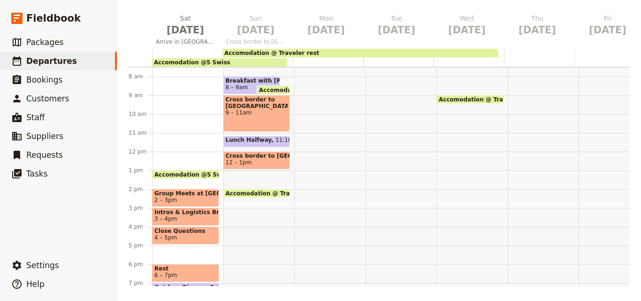
click at [289, 190] on div "Morning Meditation 7 – 7:30am Breakfast with [PERSON_NAME] Briefing 8 – 9am Acc…" at bounding box center [258, 151] width 71 height 450
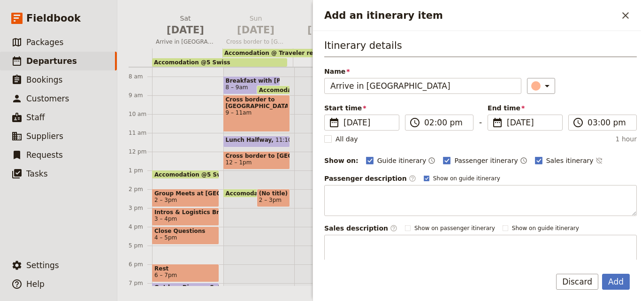
type input "Arrive in [GEOGRAPHIC_DATA]"
click at [622, 285] on button "Add" at bounding box center [616, 281] width 28 height 16
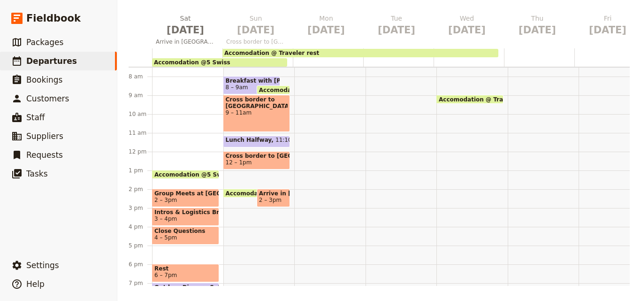
click at [245, 191] on span "Accomodation @ Traveler rest" at bounding box center [275, 193] width 99 height 6
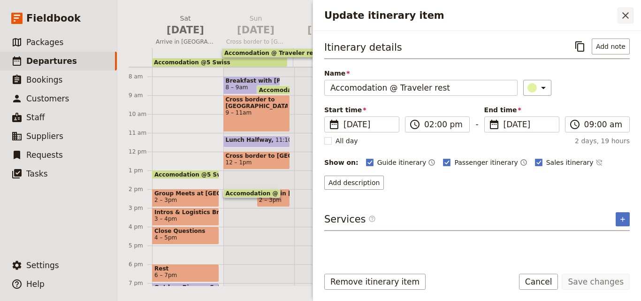
click at [621, 15] on icon "Close drawer" at bounding box center [624, 15] width 11 height 11
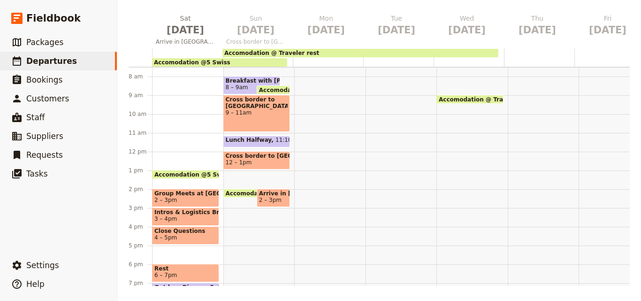
click at [235, 202] on div "Morning Meditation 7 – 7:30am Breakfast with [PERSON_NAME] Briefing 8 – 9am Acc…" at bounding box center [258, 151] width 71 height 450
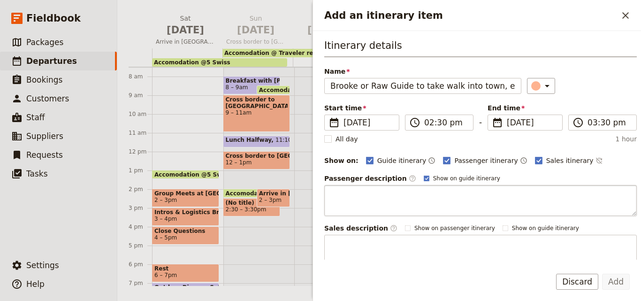
scroll to position [0, 52]
click at [332, 85] on input "Brooke or Raw Guide to take walk into town, explore markets etc" at bounding box center [422, 86] width 197 height 16
drag, startPoint x: 506, startPoint y: 86, endPoint x: 339, endPoint y: 84, distance: 166.9
click at [339, 84] on input "[PERSON_NAME] or RGuide to take walk into town, explore markets etc" at bounding box center [422, 86] width 197 height 16
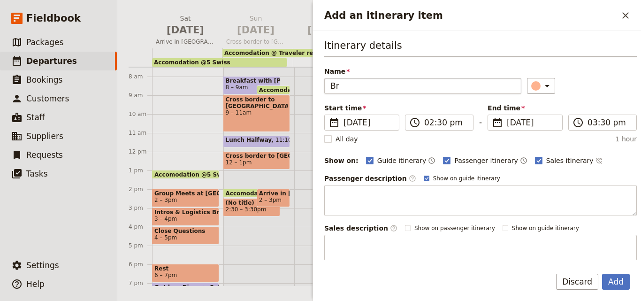
type input "B"
click at [332, 86] on input "Brooke or Raw Guide to take walk into town, explore markets etc" at bounding box center [422, 86] width 197 height 16
type input "Brooke or Raw Guide to take walk into town, explore markets etc"
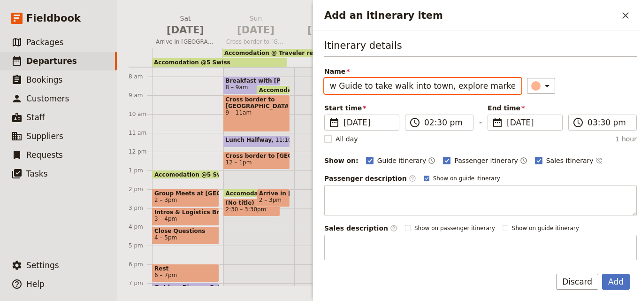
scroll to position [0, 0]
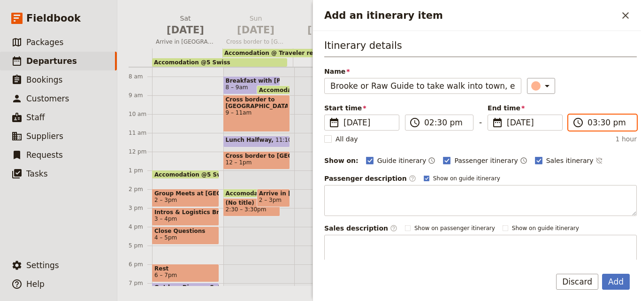
click at [591, 125] on input "03:30 pm" at bounding box center [608, 122] width 43 height 11
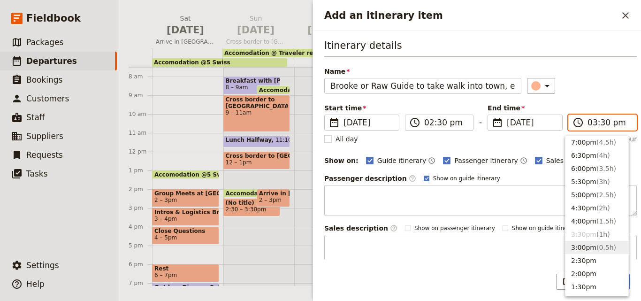
scroll to position [118, 0]
click at [587, 218] on button "4:00pm ( 1.5h )" at bounding box center [596, 222] width 63 height 13
type input "04:00 pm"
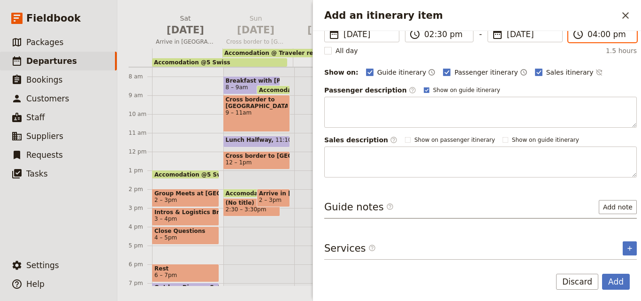
scroll to position [0, 0]
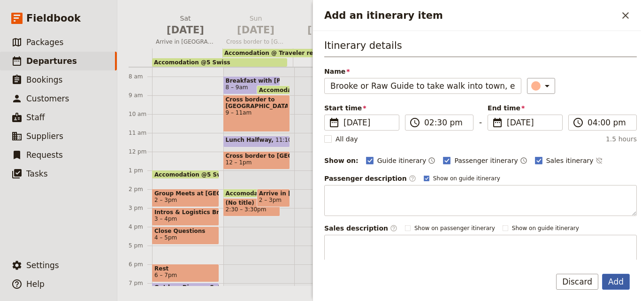
click at [626, 279] on button "Add" at bounding box center [616, 281] width 28 height 16
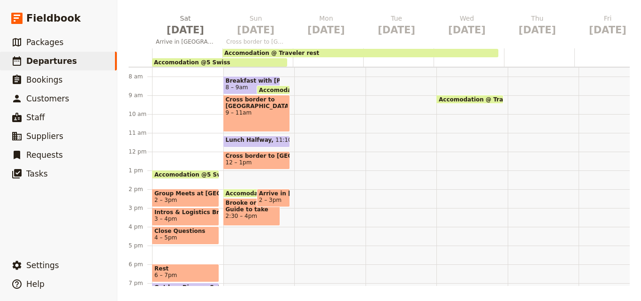
click at [249, 238] on div "Morning Meditation 7 – 7:30am Breakfast with [PERSON_NAME] Briefing 8 – 9am Acc…" at bounding box center [258, 151] width 71 height 450
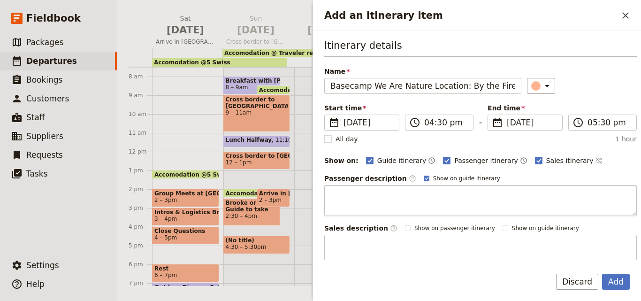
scroll to position [0, 360]
type input "Basecamp We Are Nature Location: By the Fireplace [PERSON_NAME] Contreversial L…"
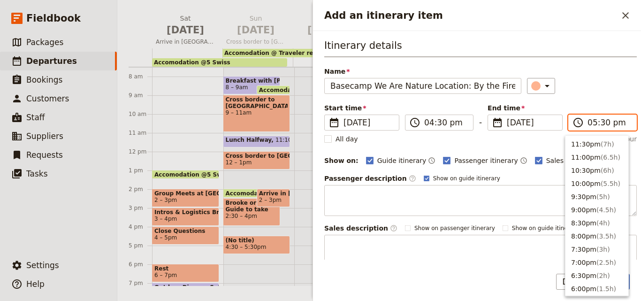
scroll to position [159, 0]
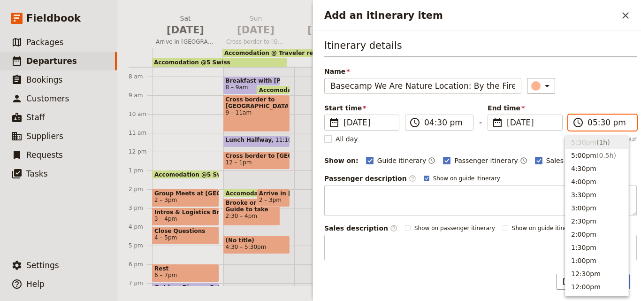
click at [588, 127] on input "05:30 pm" at bounding box center [608, 122] width 43 height 11
type input "06:30 pm"
click at [588, 96] on div "Itinerary details Name Basecamp We Are Nature Location: By the Fireplace [PERSO…" at bounding box center [480, 151] width 312 height 227
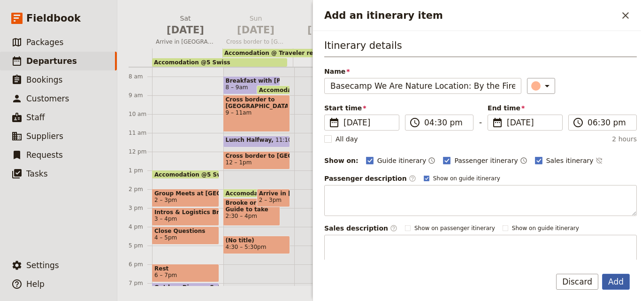
click at [613, 275] on button "Add" at bounding box center [616, 281] width 28 height 16
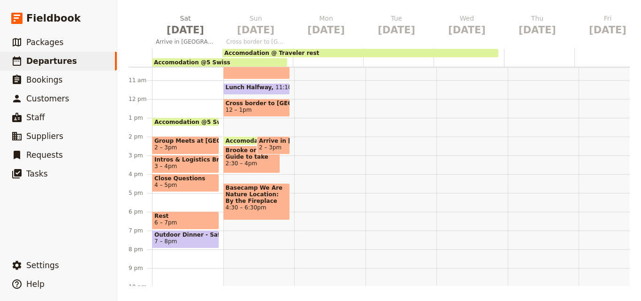
scroll to position [234, 0]
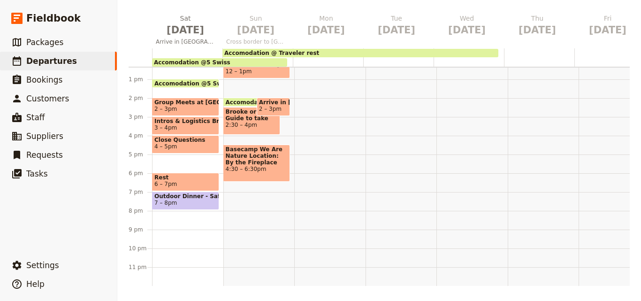
click at [233, 192] on div "Morning Meditation 7 – 7:30am Breakfast with [PERSON_NAME] Briefing 8 – 9am Acc…" at bounding box center [258, 60] width 71 height 450
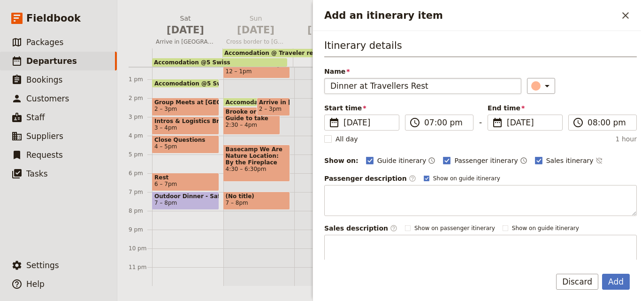
drag, startPoint x: 364, startPoint y: 89, endPoint x: 356, endPoint y: 88, distance: 7.6
click at [356, 88] on input "Dinner at Travellers Rest" at bounding box center [422, 86] width 197 height 16
type input "Dinner @ Travelers Rest"
click at [541, 87] on icon "Add an itinerary item" at bounding box center [546, 85] width 11 height 11
click at [538, 125] on div "button" at bounding box center [537, 127] width 9 height 9
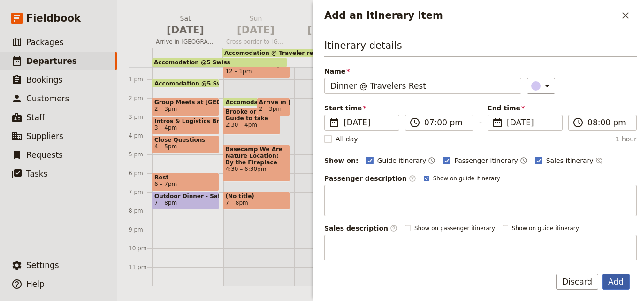
click at [606, 281] on button "Add" at bounding box center [616, 281] width 28 height 16
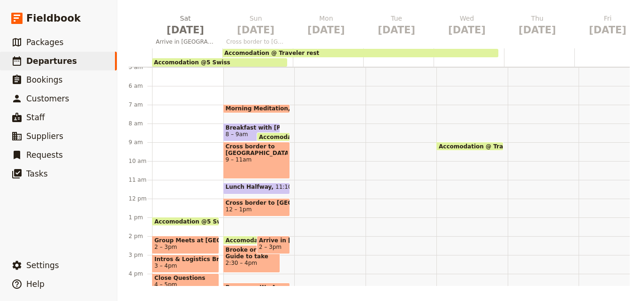
scroll to position [47, 0]
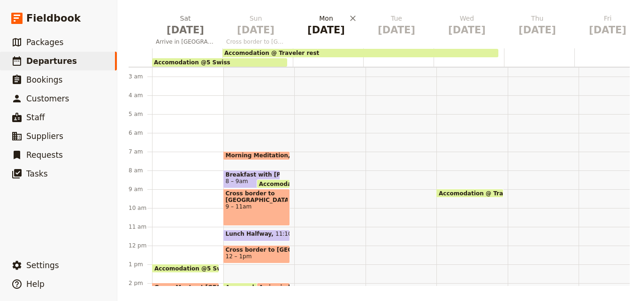
click at [326, 33] on span "[DATE]" at bounding box center [325, 30] width 59 height 14
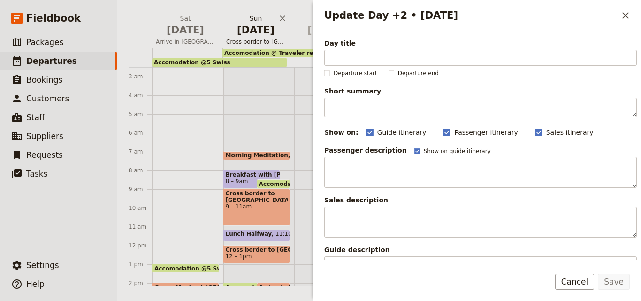
click at [254, 19] on h2 "[DATE] Cross border to [GEOGRAPHIC_DATA]" at bounding box center [255, 25] width 59 height 23
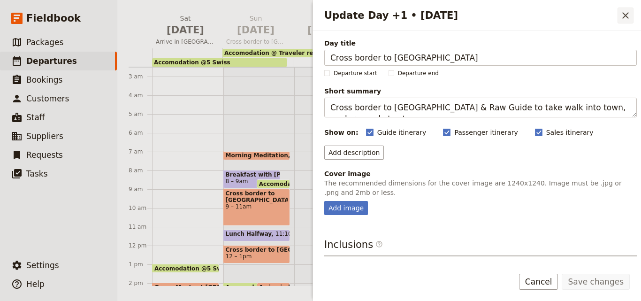
click at [619, 15] on icon "Close drawer" at bounding box center [624, 15] width 11 height 11
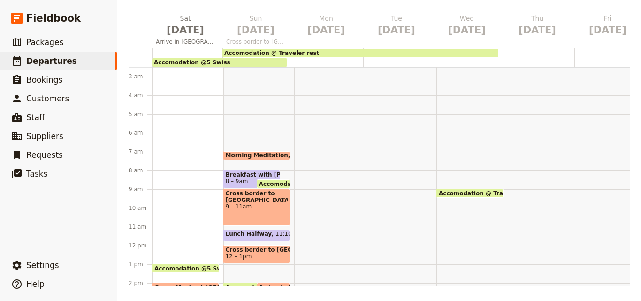
scroll to position [0, 0]
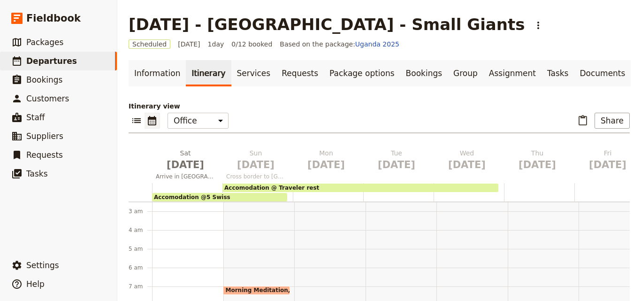
click at [271, 187] on span "Accomodation @ Traveler rest" at bounding box center [271, 187] width 95 height 7
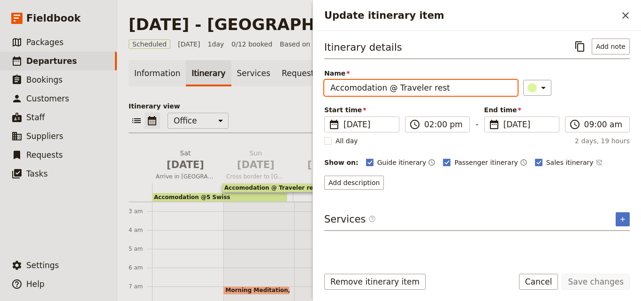
drag, startPoint x: 447, startPoint y: 90, endPoint x: 395, endPoint y: 92, distance: 52.1
click at [395, 92] on input "Accomodation @ Traveler rest" at bounding box center [420, 88] width 193 height 16
drag, startPoint x: 395, startPoint y: 92, endPoint x: 286, endPoint y: 121, distance: 112.6
click at [286, 121] on div "​ ​ Office Guide Passenger Sales ​ Share" at bounding box center [378, 123] width 501 height 21
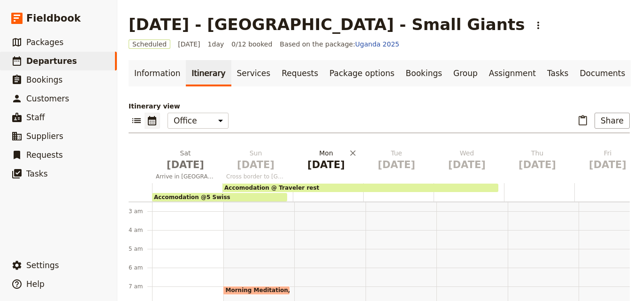
click at [331, 159] on span "[DATE]" at bounding box center [325, 165] width 59 height 14
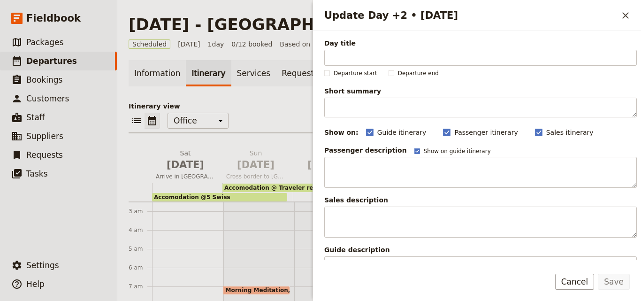
click at [279, 109] on p "Itinerary view" at bounding box center [378, 105] width 501 height 9
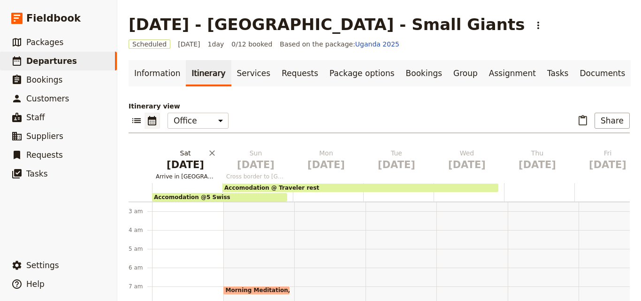
click at [193, 174] on span "Arrive in [GEOGRAPHIC_DATA]" at bounding box center [185, 177] width 67 height 8
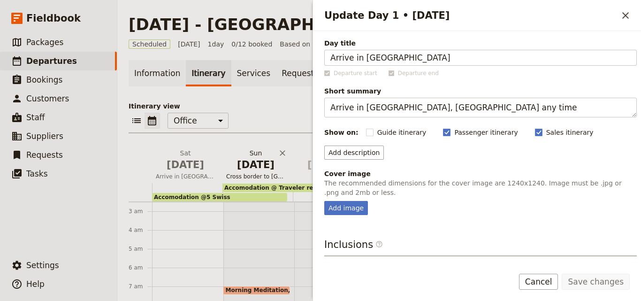
click at [249, 163] on span "[DATE]" at bounding box center [255, 165] width 59 height 14
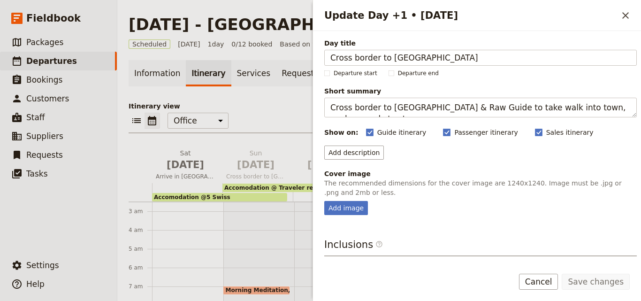
click at [268, 90] on div "Information Itinerary Services Requests Package options Bookings Group Assignme…" at bounding box center [378, 240] width 501 height 360
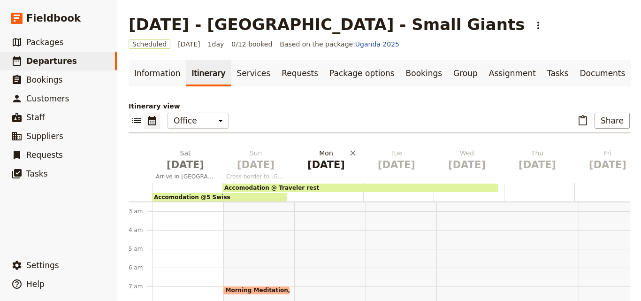
click at [318, 162] on span "[DATE]" at bounding box center [325, 165] width 59 height 14
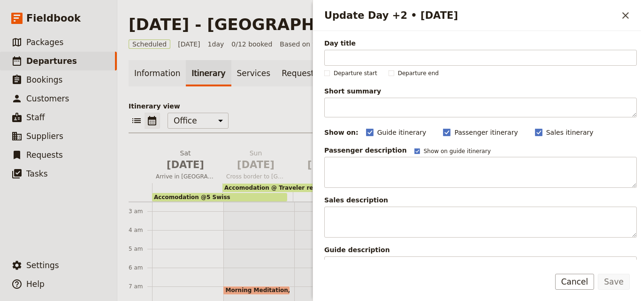
click at [276, 121] on div "​ ​ Office Guide Passenger Sales ​ Share" at bounding box center [378, 123] width 501 height 21
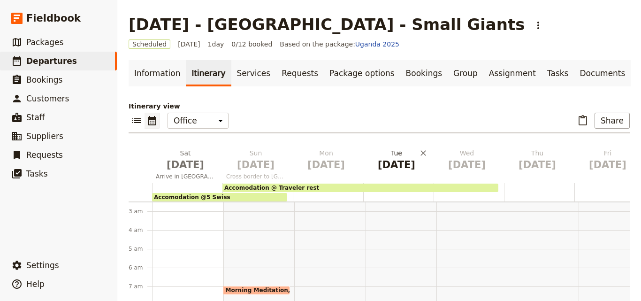
click at [398, 161] on span "[DATE]" at bounding box center [396, 165] width 59 height 14
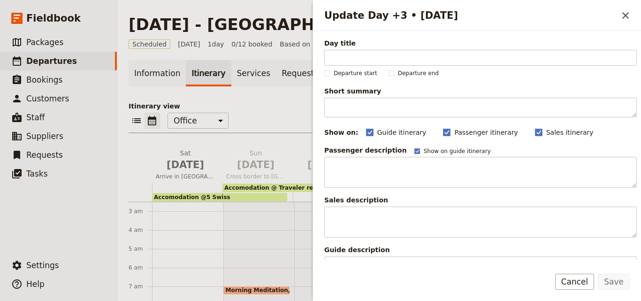
click at [276, 112] on div "Itinerary view ​ ​ Office Guide Passenger Sales ​ Share [DATE] Arrive in [GEOGR…" at bounding box center [378, 260] width 501 height 319
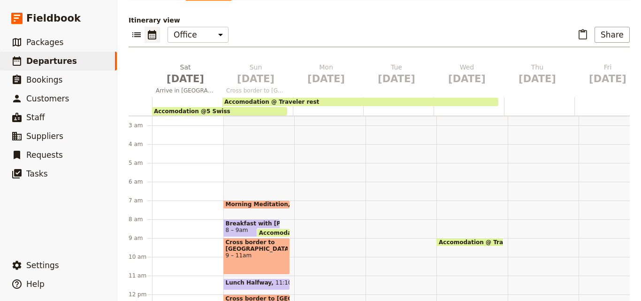
scroll to position [135, 0]
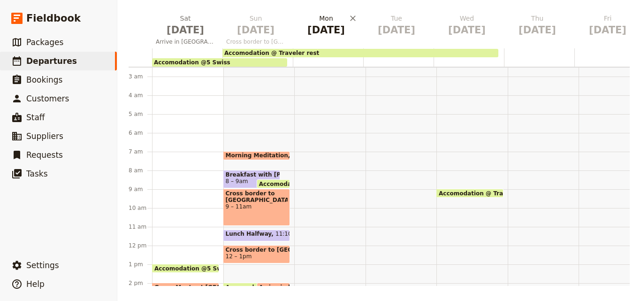
click at [323, 28] on span "[DATE]" at bounding box center [325, 30] width 59 height 14
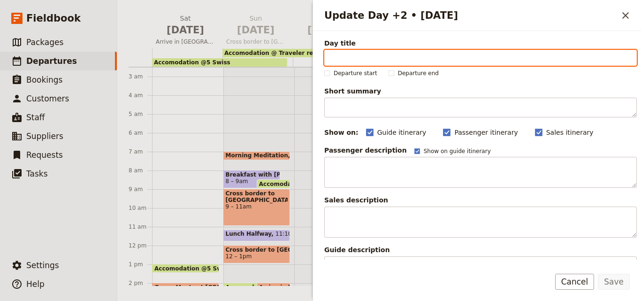
paste input "[GEOGRAPHIC_DATA] Visit"
type input "[GEOGRAPHIC_DATA] Visit"
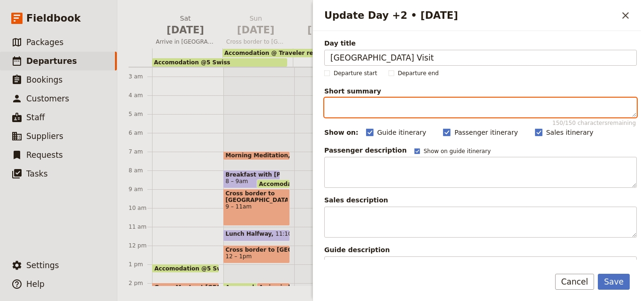
paste textarea "Canoe Lake Mutanda"
paste textarea "[GEOGRAPHIC_DATA] Visit"
click at [332, 105] on textarea "Canoe Lake Mutanda & [GEOGRAPHIC_DATA] Visit" at bounding box center [480, 108] width 312 height 20
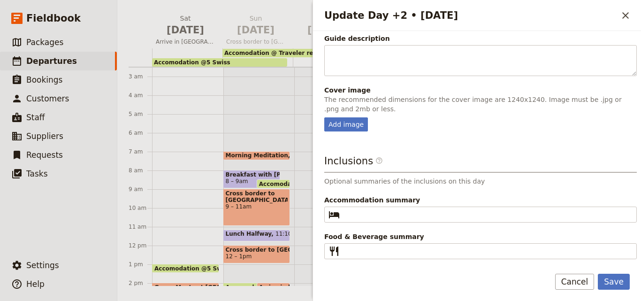
scroll to position [211, 0]
type textarea "Canoe Lake Mutanda & [GEOGRAPHIC_DATA] Visit"
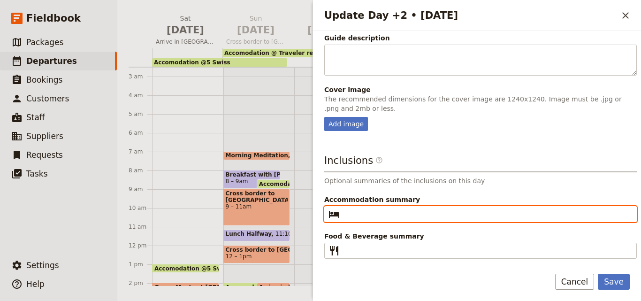
paste input "Travellers Rest"
type input "Travellers Rest"
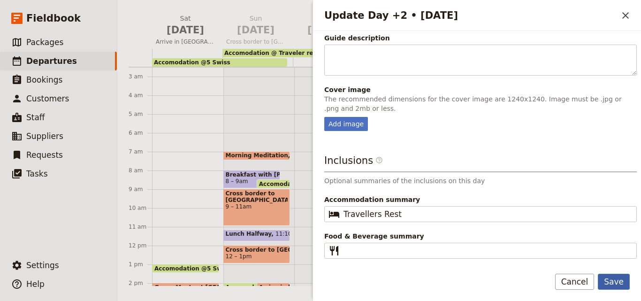
click at [623, 279] on button "Save" at bounding box center [613, 281] width 32 height 16
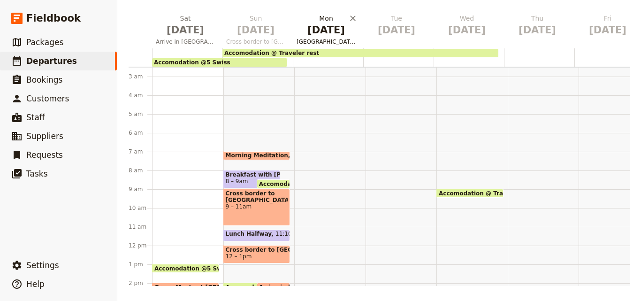
click at [332, 28] on span "[DATE]" at bounding box center [325, 30] width 59 height 14
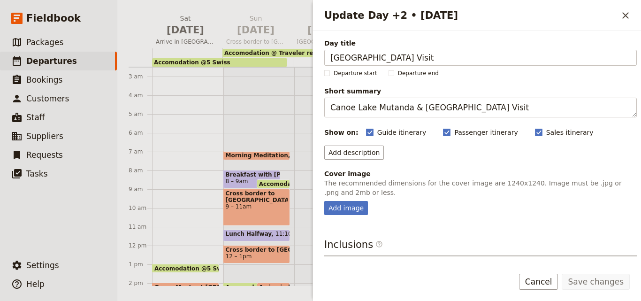
scroll to position [84, 0]
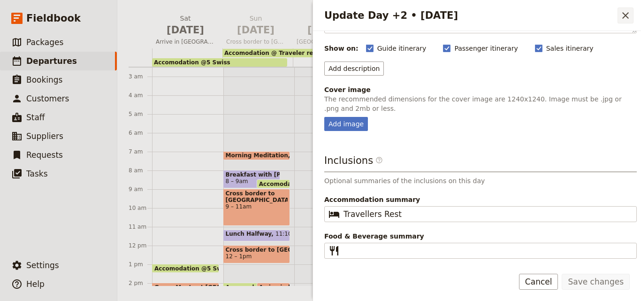
click at [625, 17] on icon "Close drawer" at bounding box center [624, 15] width 11 height 11
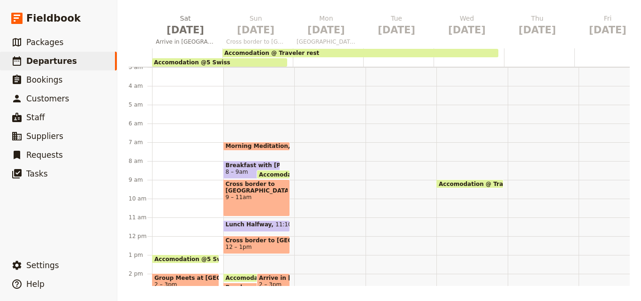
scroll to position [4, 0]
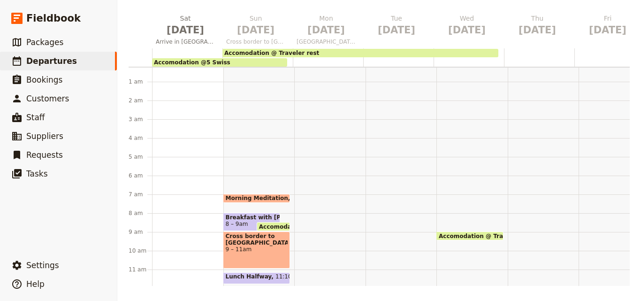
click at [298, 194] on div at bounding box center [329, 288] width 71 height 450
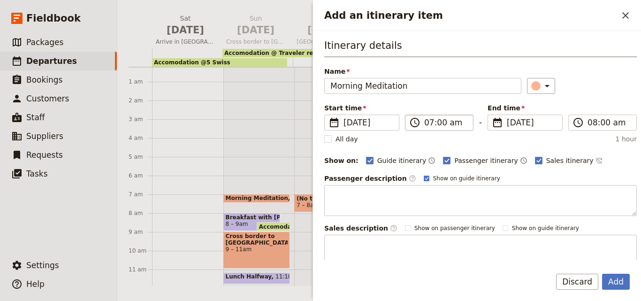
type input "Morning Meditation"
click at [430, 124] on input "07:00 am" at bounding box center [445, 122] width 43 height 11
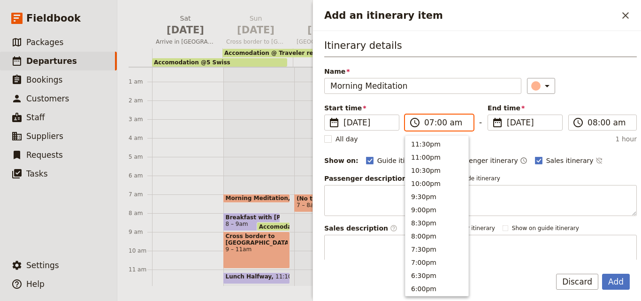
scroll to position [435, 0]
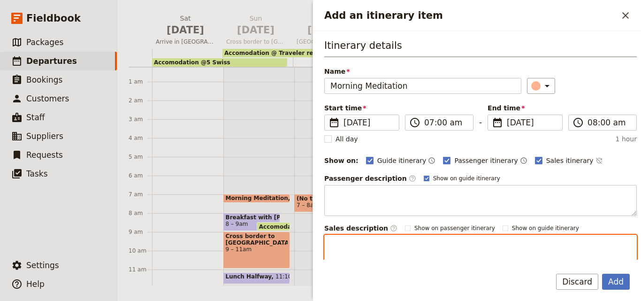
click at [602, 238] on textarea "Add an itinerary item" at bounding box center [480, 249] width 312 height 31
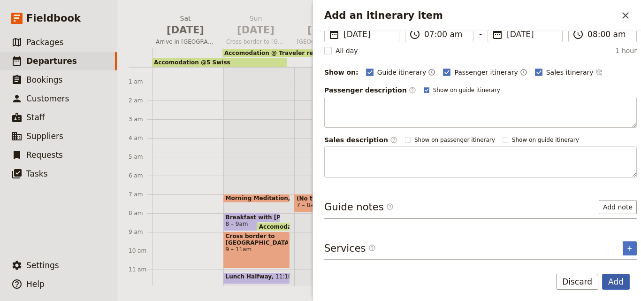
scroll to position [0, 0]
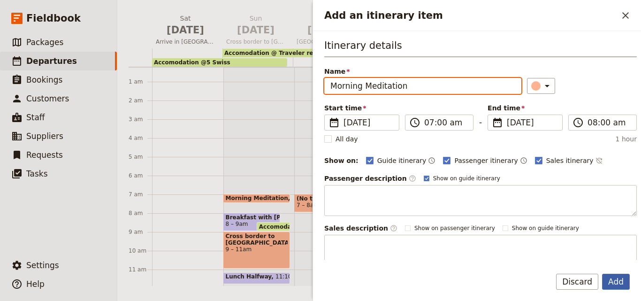
click at [615, 285] on button "Add" at bounding box center [616, 281] width 28 height 16
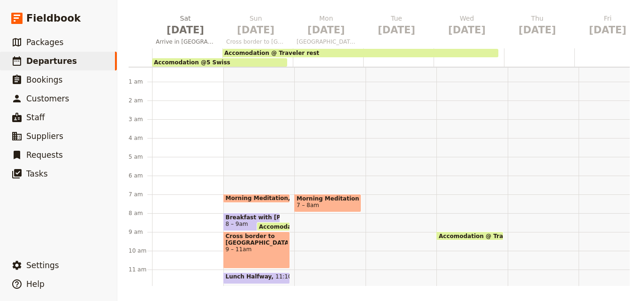
click at [296, 196] on span "Morning Meditation" at bounding box center [327, 198] width 62 height 7
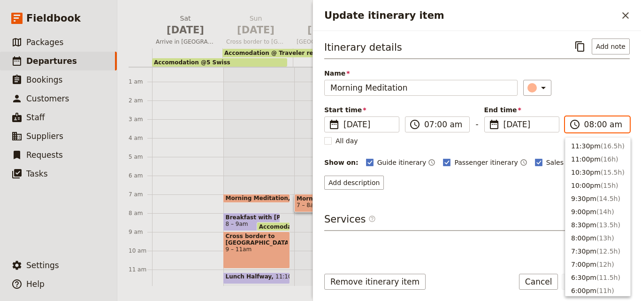
click at [588, 122] on input "08:00 am" at bounding box center [603, 124] width 39 height 11
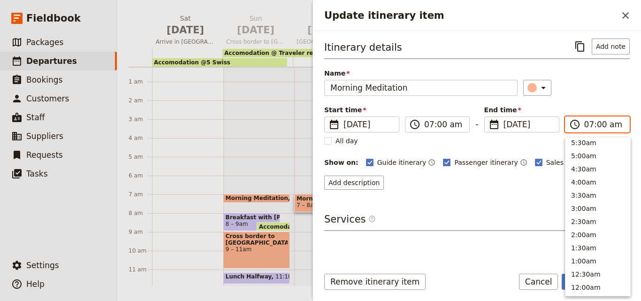
scroll to position [436, 0]
type input "07:30 am"
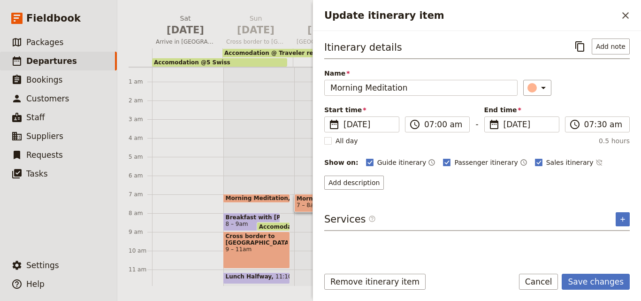
click at [596, 104] on div "Itinerary details ​ Add note Name Morning Meditation ​ Start time ​ [DATE] [DAT…" at bounding box center [476, 113] width 305 height 151
click at [616, 286] on button "Save changes" at bounding box center [595, 281] width 68 height 16
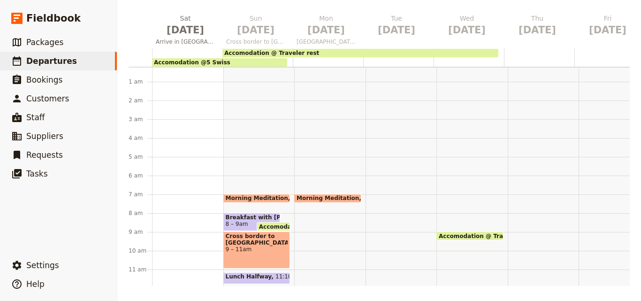
click at [312, 215] on div "Morning Meditation 7 – 7:30am" at bounding box center [329, 288] width 71 height 450
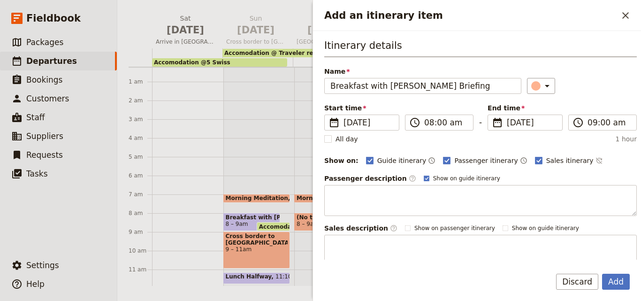
type input "Breakfast with [PERSON_NAME] Briefing"
click at [430, 126] on input "08:00 am" at bounding box center [445, 122] width 43 height 11
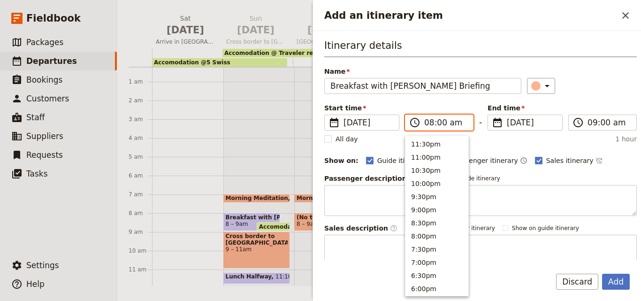
scroll to position [409, 0]
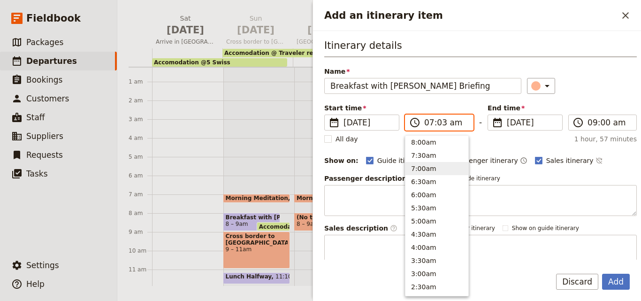
type input "07:30 am"
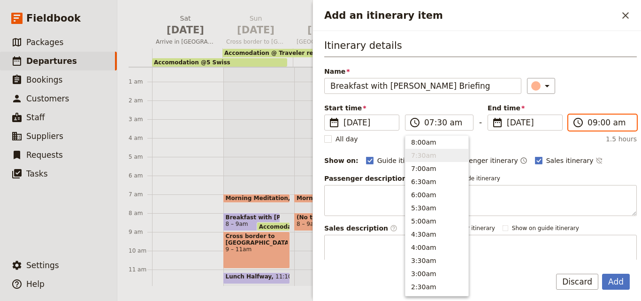
click at [589, 127] on input "09:00 am" at bounding box center [608, 122] width 43 height 11
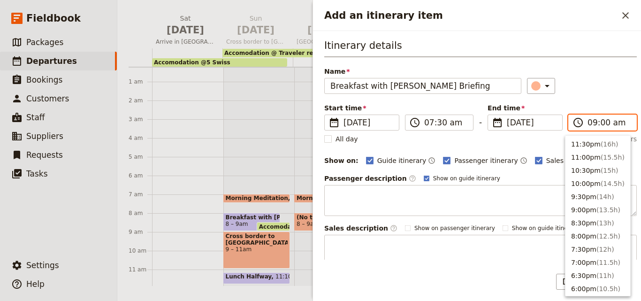
scroll to position [383, 0]
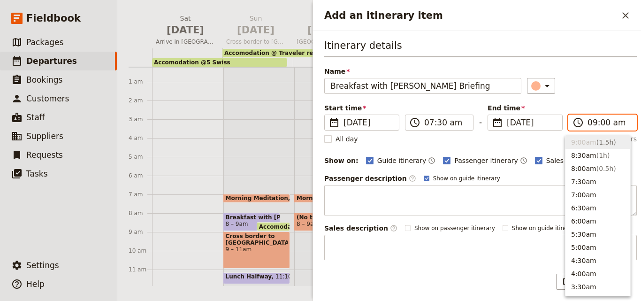
type input "08:00 am"
click at [574, 59] on div "Itinerary details Name Breakfast with [PERSON_NAME] Briefing ​ Start time ​ [DA…" at bounding box center [480, 151] width 312 height 227
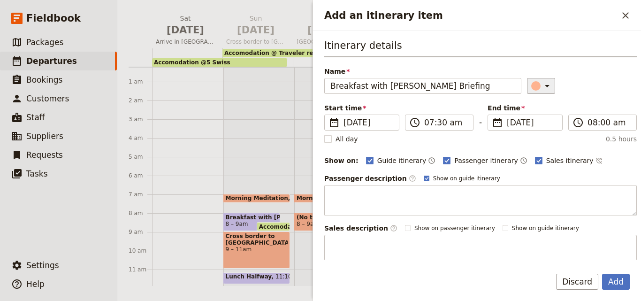
click at [541, 88] on icon "Add an itinerary item" at bounding box center [546, 85] width 11 height 11
click at [537, 125] on div "button" at bounding box center [537, 127] width 9 height 9
click at [623, 276] on button "Add" at bounding box center [616, 281] width 28 height 16
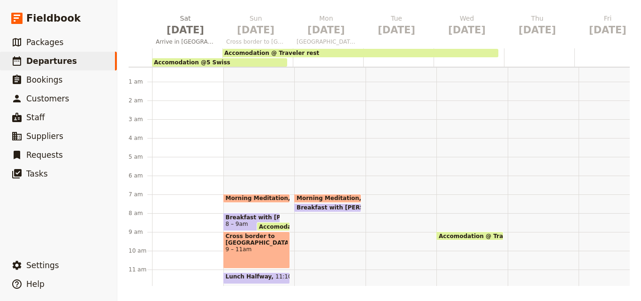
click at [300, 199] on span at bounding box center [327, 200] width 66 height 4
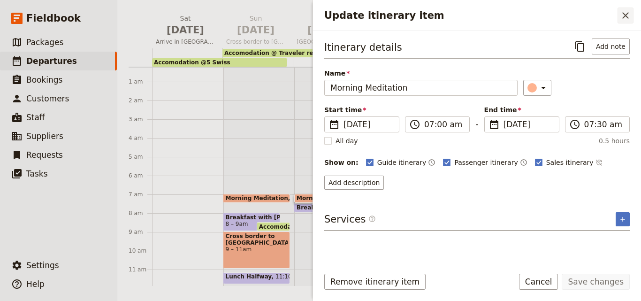
click at [622, 19] on icon "Close drawer" at bounding box center [624, 15] width 11 height 11
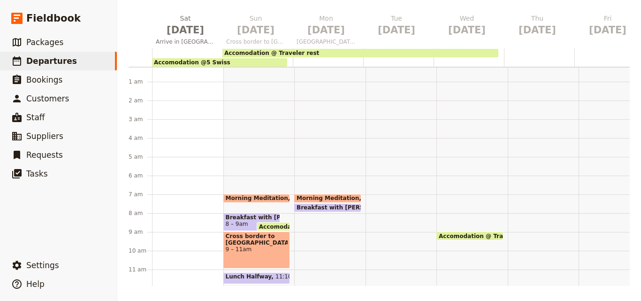
click at [332, 207] on span "Breakfast with [PERSON_NAME] Briefing" at bounding box center [362, 207] width 132 height 7
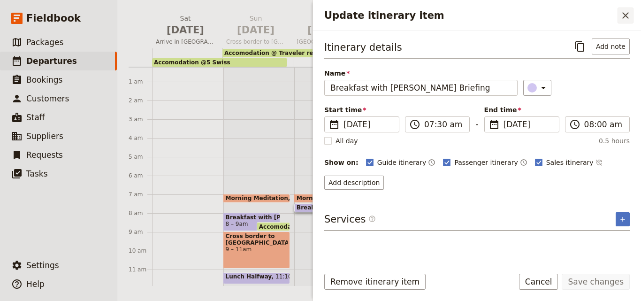
click at [623, 14] on icon "Close drawer" at bounding box center [625, 15] width 7 height 7
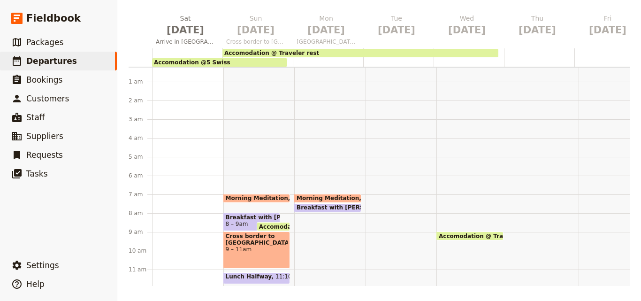
scroll to position [51, 0]
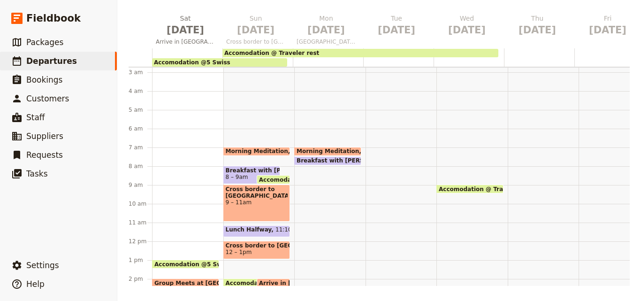
click at [323, 218] on div "Morning Meditation 7 – 7:30am Breakfast with [PERSON_NAME] Briefing 7:30 – 8am" at bounding box center [329, 241] width 71 height 450
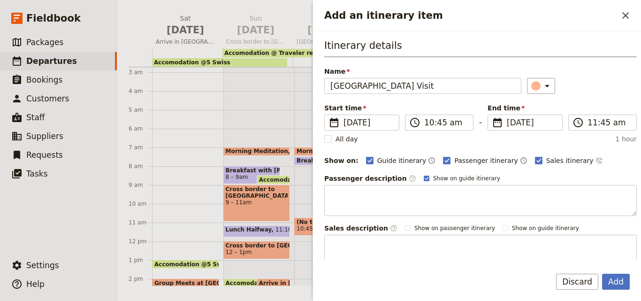
type input "[GEOGRAPHIC_DATA] Visit"
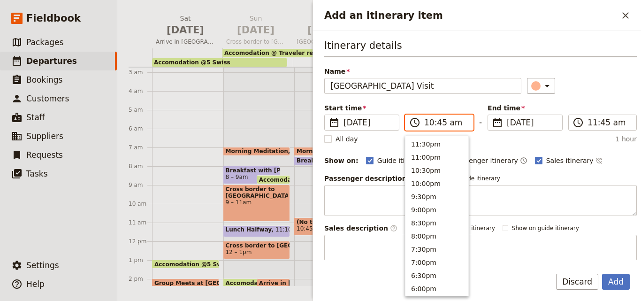
click at [428, 126] on input "10:45 am" at bounding box center [445, 122] width 43 height 11
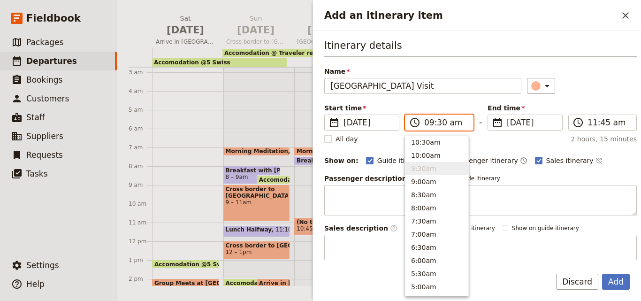
type input "09:00 am"
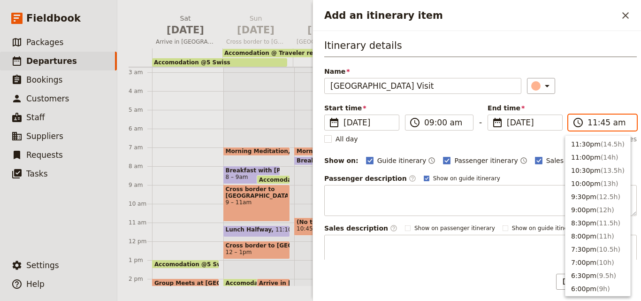
click at [590, 126] on input "11:45 am" at bounding box center [608, 122] width 43 height 11
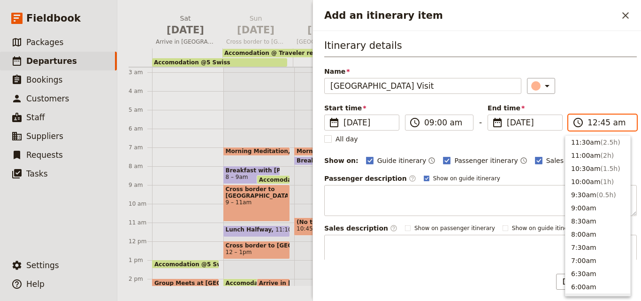
scroll to position [474, 0]
click at [612, 118] on input "12:00 am" at bounding box center [608, 122] width 43 height 11
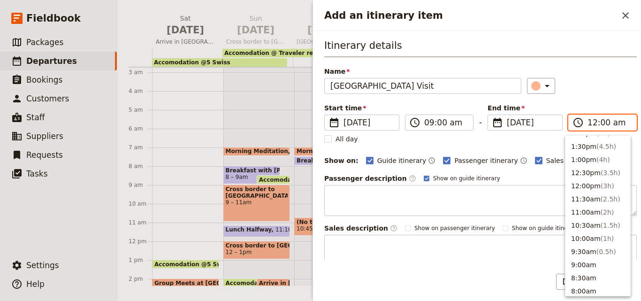
scroll to position [240, 0]
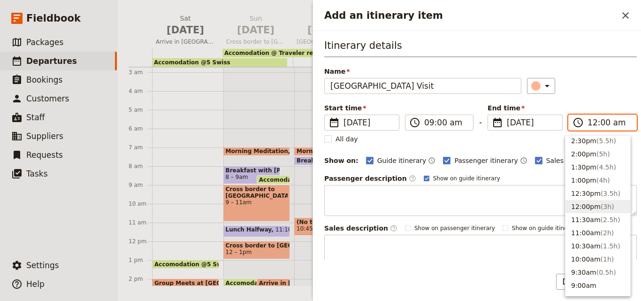
click at [592, 211] on button "12:00pm ( 3h )" at bounding box center [597, 206] width 65 height 13
type input "12:00 pm"
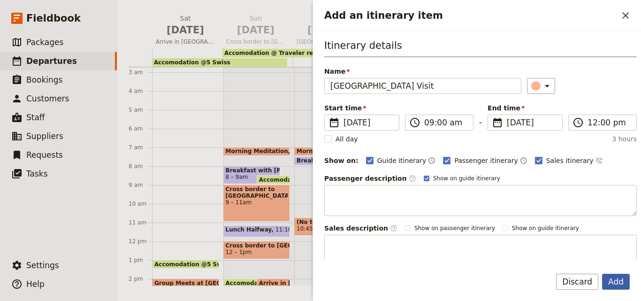
click at [624, 278] on button "Add" at bounding box center [616, 281] width 28 height 16
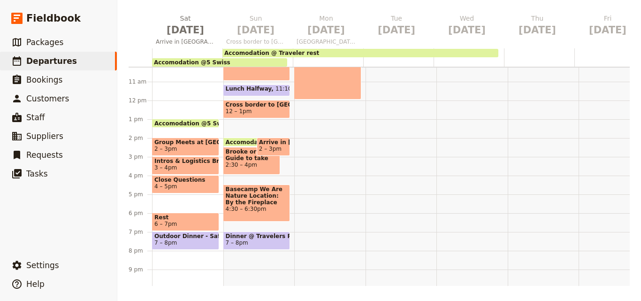
scroll to position [145, 0]
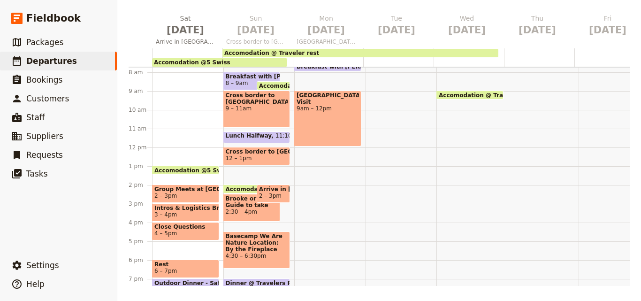
click at [320, 174] on div "Morning Meditation 7 – 7:30am Breakfast with [PERSON_NAME] Briefing 7:30 – 8am …" at bounding box center [329, 147] width 71 height 450
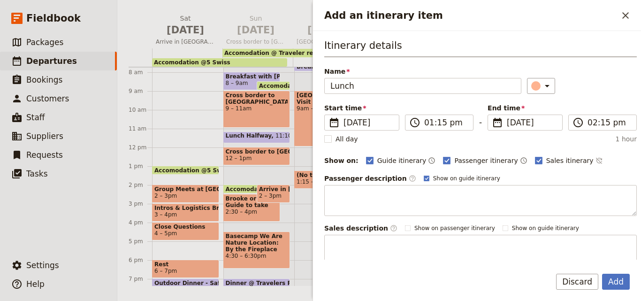
type input "Lunch"
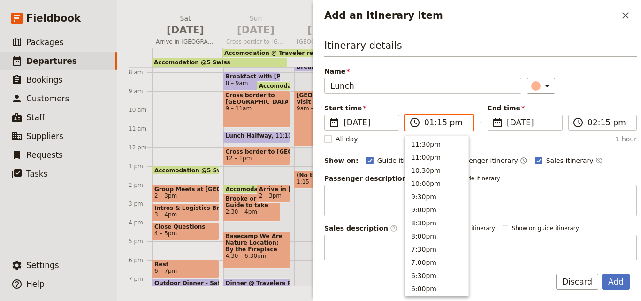
click at [440, 123] on input "01:15 pm" at bounding box center [445, 122] width 43 height 11
type input "01:00 pm"
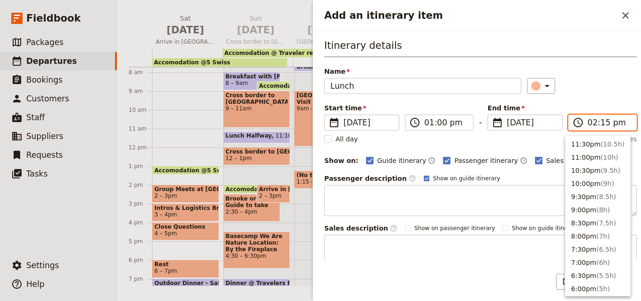
click at [597, 126] on input "02:15 pm" at bounding box center [608, 122] width 43 height 11
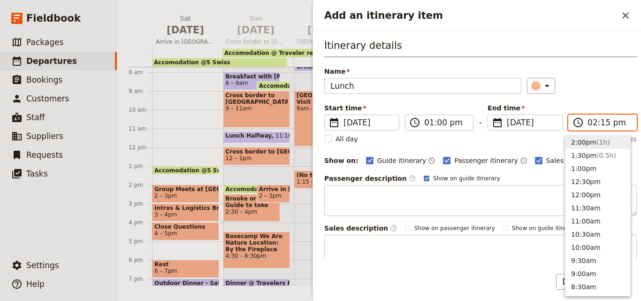
click at [602, 124] on input "02:15 pm" at bounding box center [608, 122] width 43 height 11
click at [597, 124] on input "02:15 pm" at bounding box center [608, 122] width 43 height 11
type input "02:00 pm"
click at [586, 69] on div "Name Lunch ​" at bounding box center [480, 80] width 312 height 27
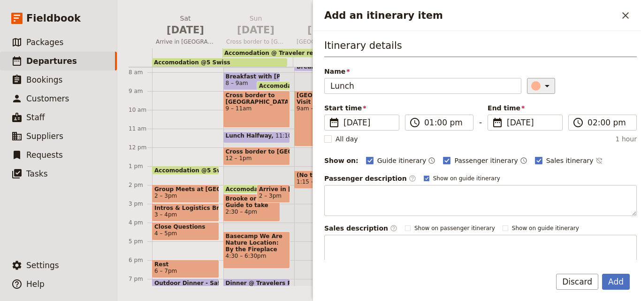
click at [541, 84] on icon "Add an itinerary item" at bounding box center [546, 85] width 11 height 11
click at [537, 129] on div "button" at bounding box center [537, 127] width 9 height 9
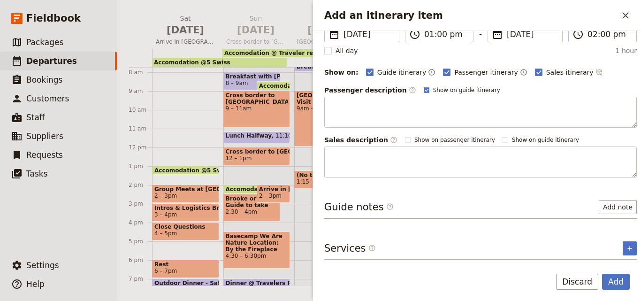
scroll to position [0, 0]
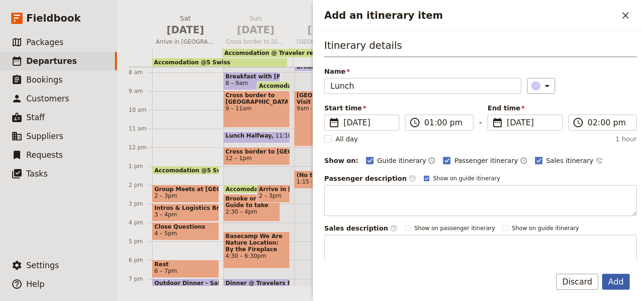
click at [613, 281] on button "Add" at bounding box center [616, 281] width 28 height 16
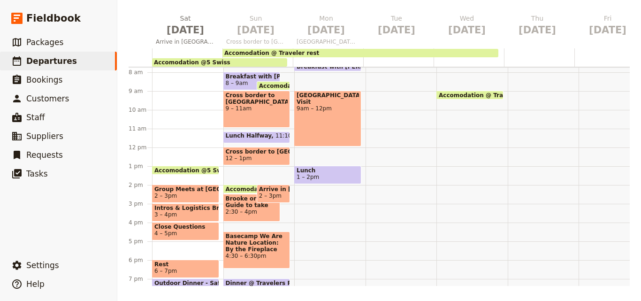
click at [313, 201] on div "Morning Meditation 7 – 7:30am Breakfast with [PERSON_NAME] Briefing 7:30 – 8am …" at bounding box center [329, 147] width 71 height 450
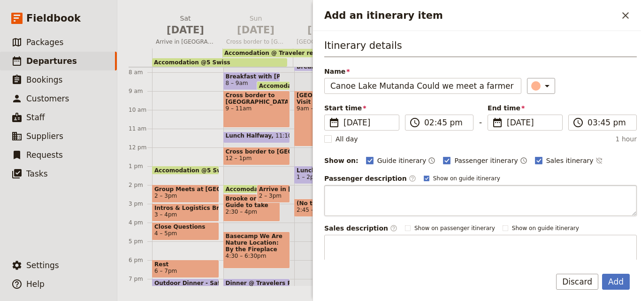
scroll to position [0, 7]
type input "Canoe Lake Mutanda Could we meet a farmer here?"
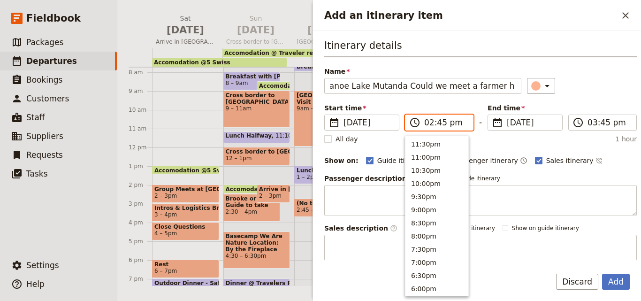
scroll to position [0, 0]
click at [438, 123] on input "02:45 pm" at bounding box center [445, 122] width 43 height 11
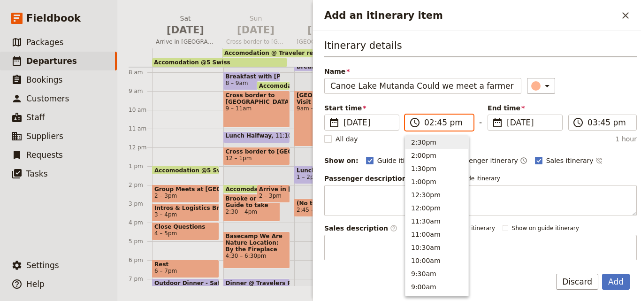
click at [438, 123] on input "02:45 pm" at bounding box center [445, 122] width 43 height 11
type input "02:00 pm"
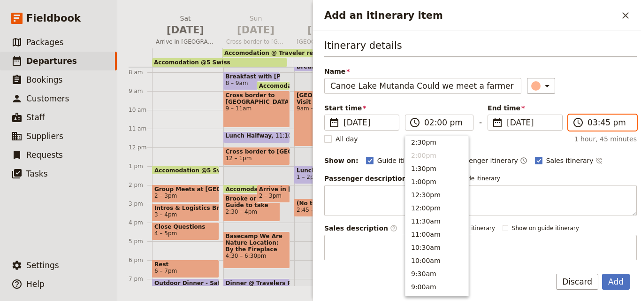
click at [588, 123] on input "03:45 pm" at bounding box center [608, 122] width 43 height 11
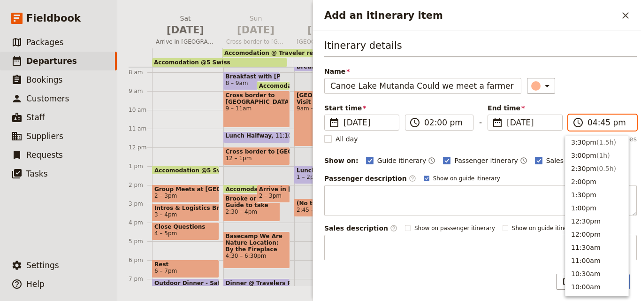
scroll to position [186, 0]
click at [600, 123] on input "04:45 pm" at bounding box center [608, 122] width 43 height 11
type input "04:00 pm"
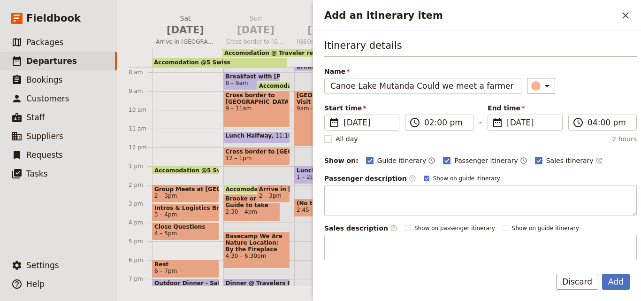
click at [518, 278] on div "Add Discard" at bounding box center [477, 286] width 328 height 27
click at [615, 283] on button "Add" at bounding box center [616, 281] width 28 height 16
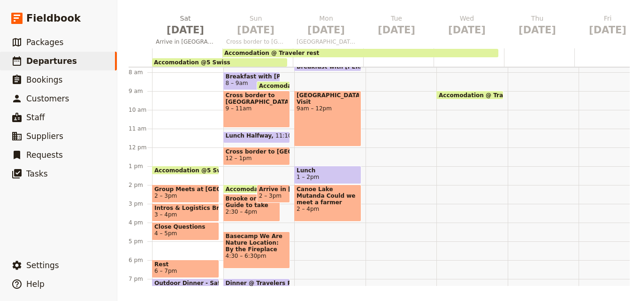
click at [299, 207] on span "2 – 4pm" at bounding box center [327, 208] width 62 height 7
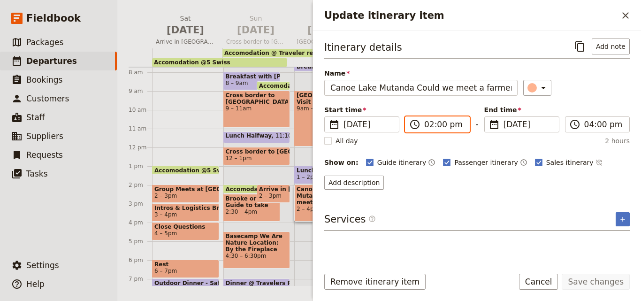
click at [437, 124] on input "02:00 pm" at bounding box center [443, 124] width 39 height 11
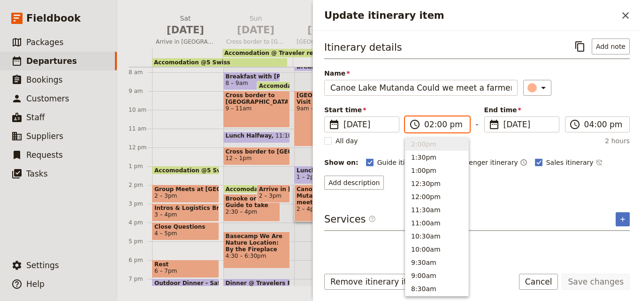
click at [437, 124] on input "02:00 pm" at bounding box center [443, 124] width 39 height 11
type input "02:10 pm"
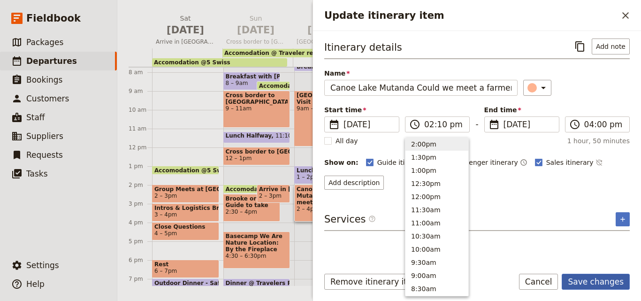
click at [614, 282] on button "Save changes" at bounding box center [595, 281] width 68 height 16
